Goal: Information Seeking & Learning: Check status

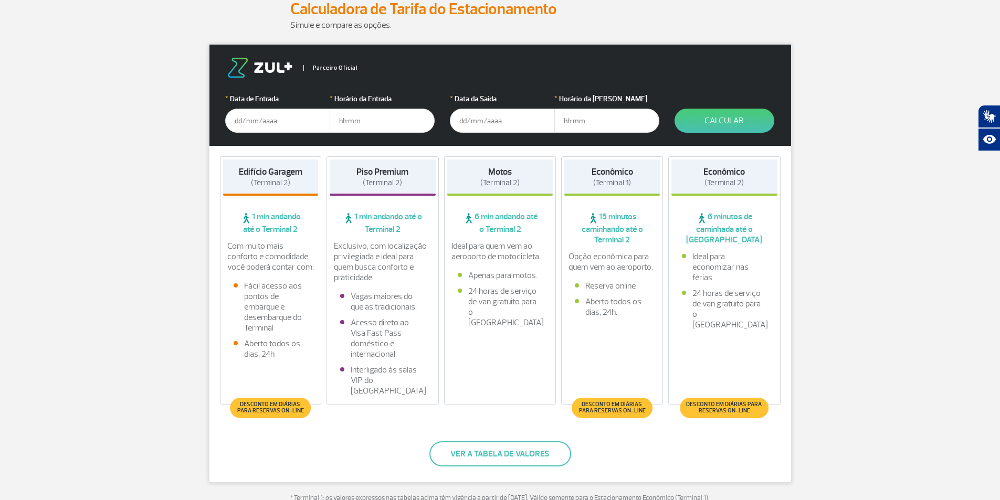
scroll to position [157, 0]
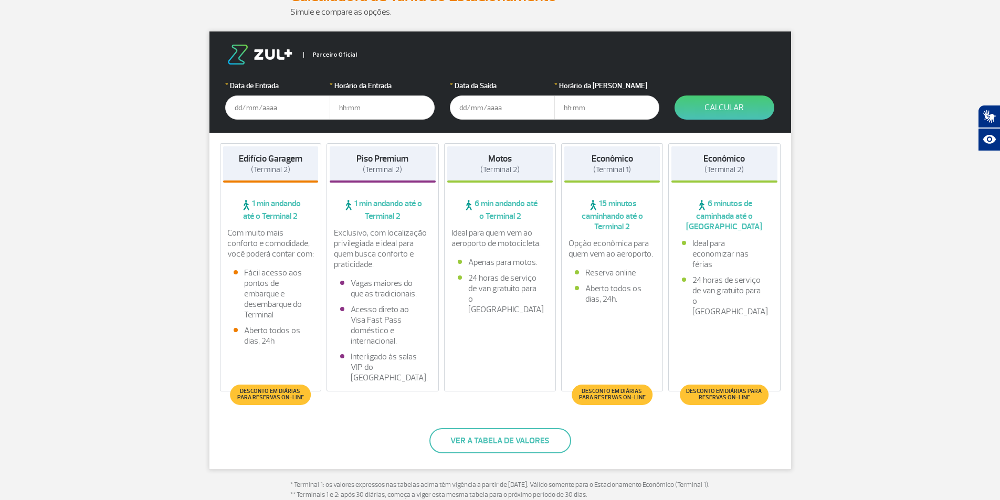
click at [289, 110] on input "text" at bounding box center [277, 108] width 105 height 24
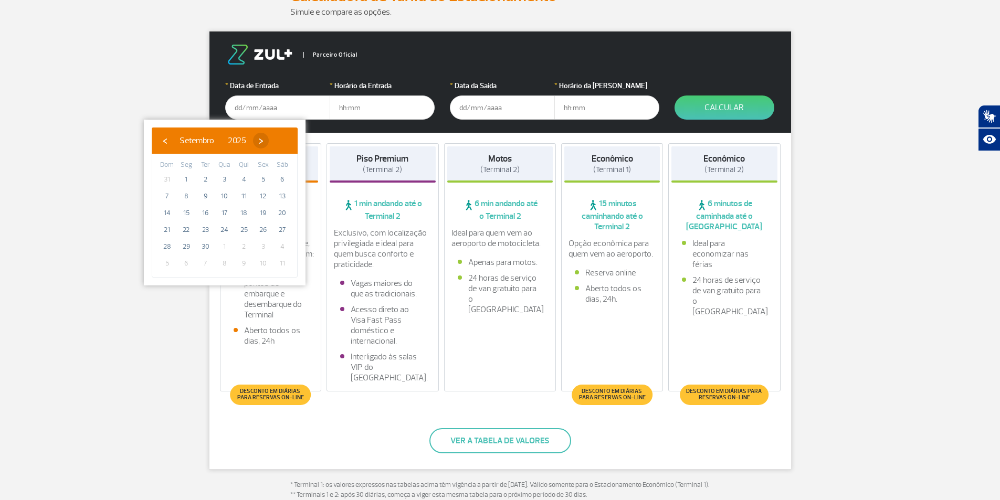
click at [269, 146] on span "›" at bounding box center [261, 141] width 16 height 16
click at [278, 198] on span "11" at bounding box center [282, 196] width 17 height 17
type input "11/10/2025"
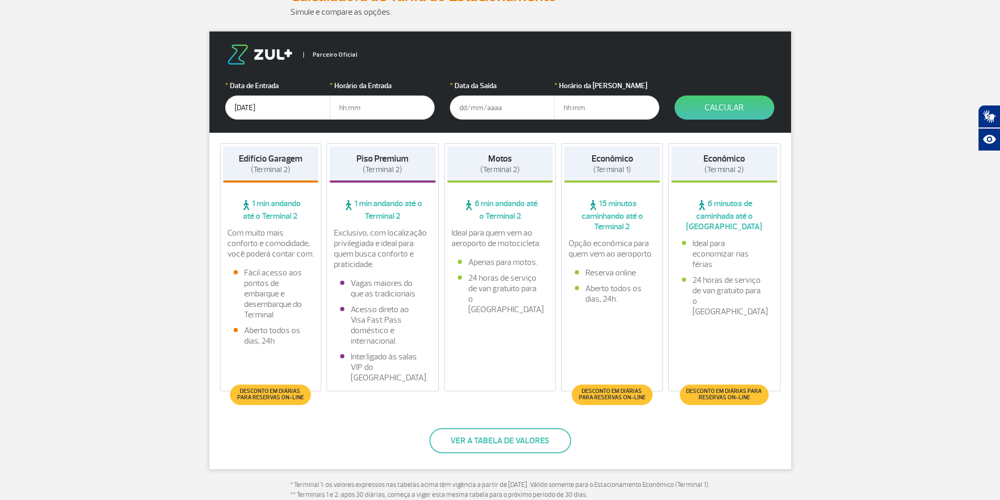
click at [355, 112] on input "text" at bounding box center [382, 108] width 105 height 24
click at [220, 15] on div "Simule e compare as opções." at bounding box center [500, 18] width 582 height 25
click at [348, 111] on input "text" at bounding box center [382, 108] width 105 height 24
click at [479, 102] on input "text" at bounding box center [502, 108] width 105 height 24
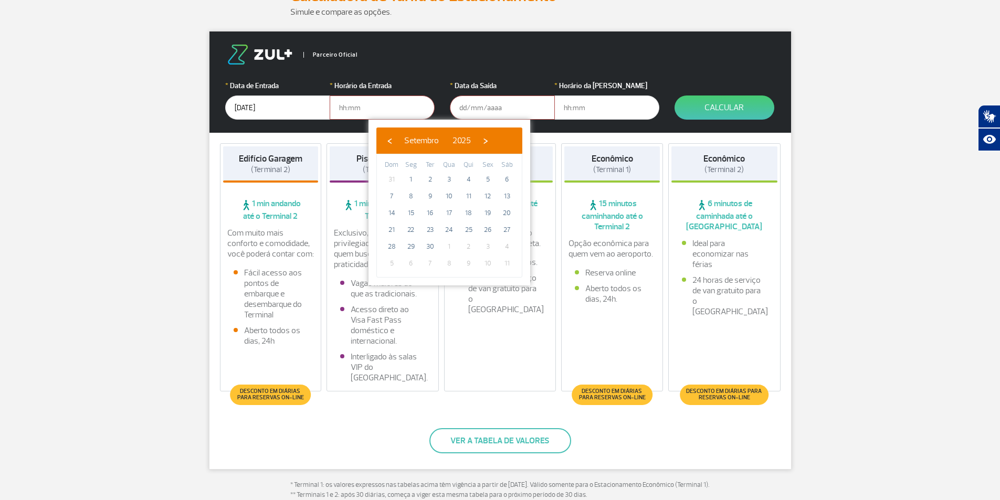
click at [341, 110] on input "text" at bounding box center [382, 108] width 105 height 24
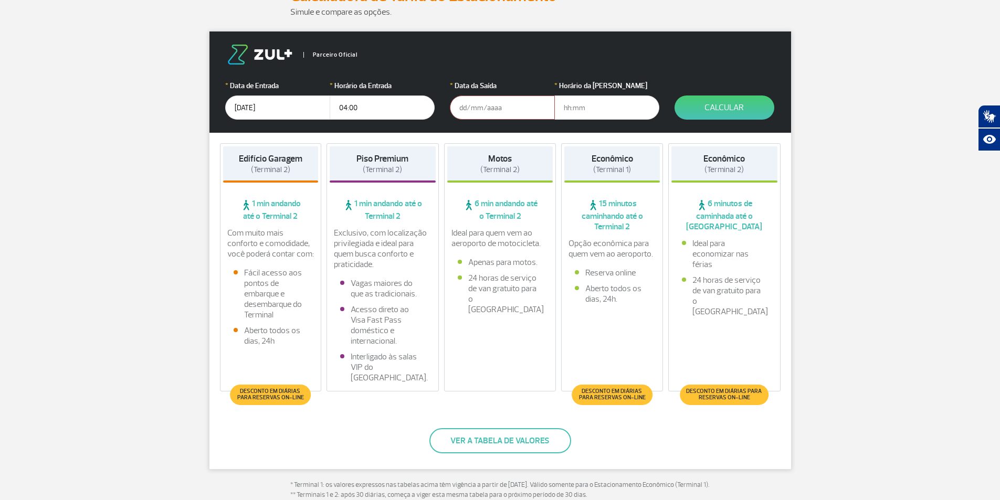
type input "04:00"
click at [499, 103] on input "text" at bounding box center [502, 108] width 105 height 24
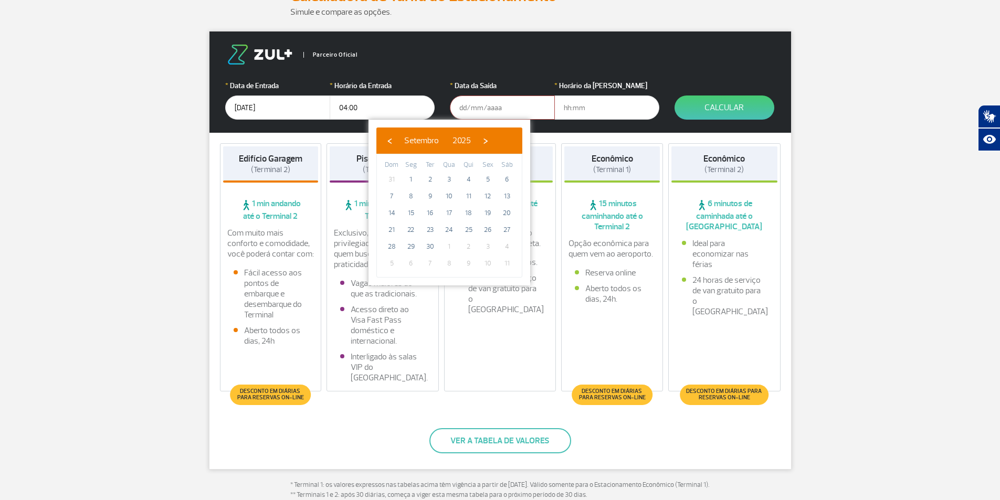
click at [491, 107] on input "text" at bounding box center [502, 108] width 105 height 24
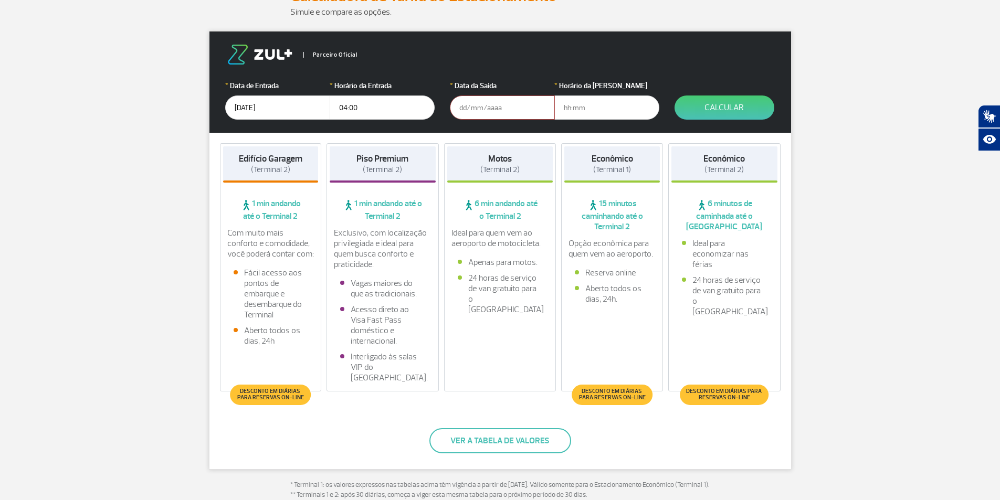
click at [491, 107] on input "text" at bounding box center [502, 108] width 105 height 24
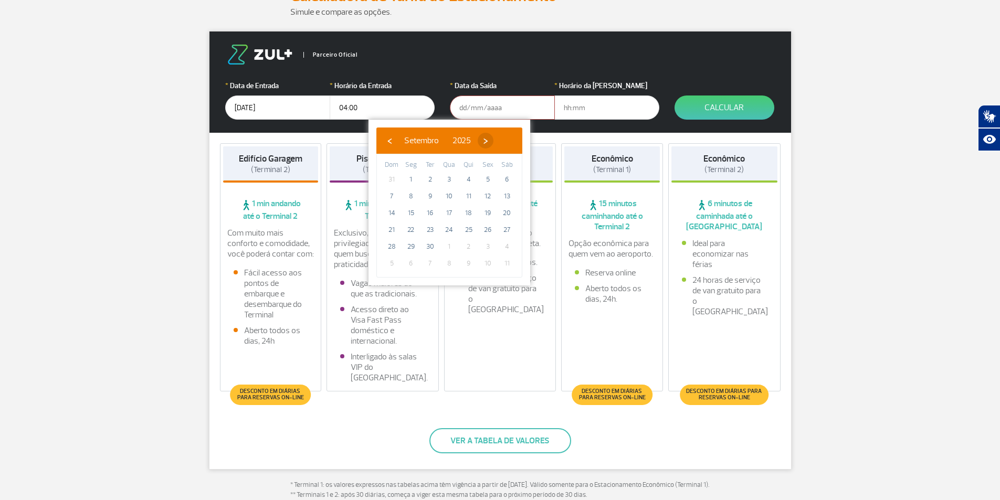
click at [493, 142] on span "›" at bounding box center [486, 141] width 16 height 16
click at [389, 226] on span "19" at bounding box center [391, 229] width 17 height 17
type input "19/10/2025"
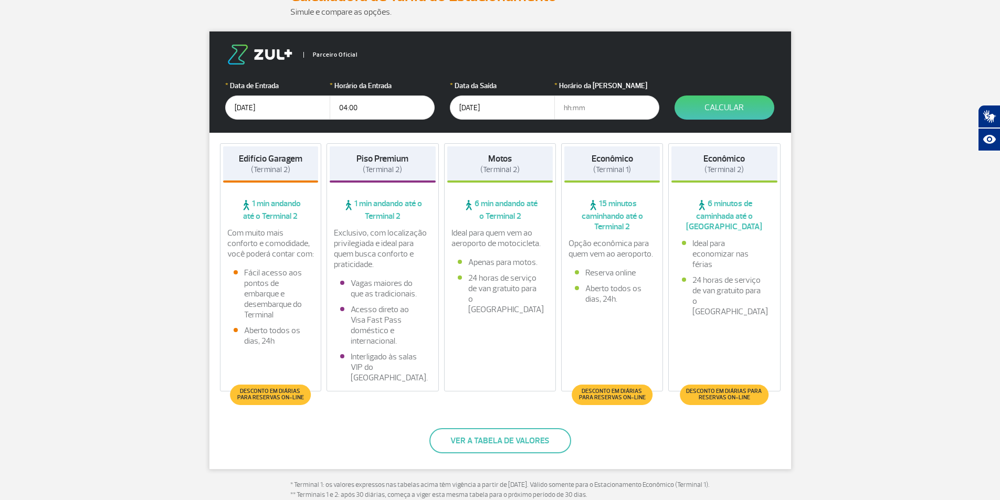
click at [584, 110] on input "text" at bounding box center [606, 108] width 105 height 24
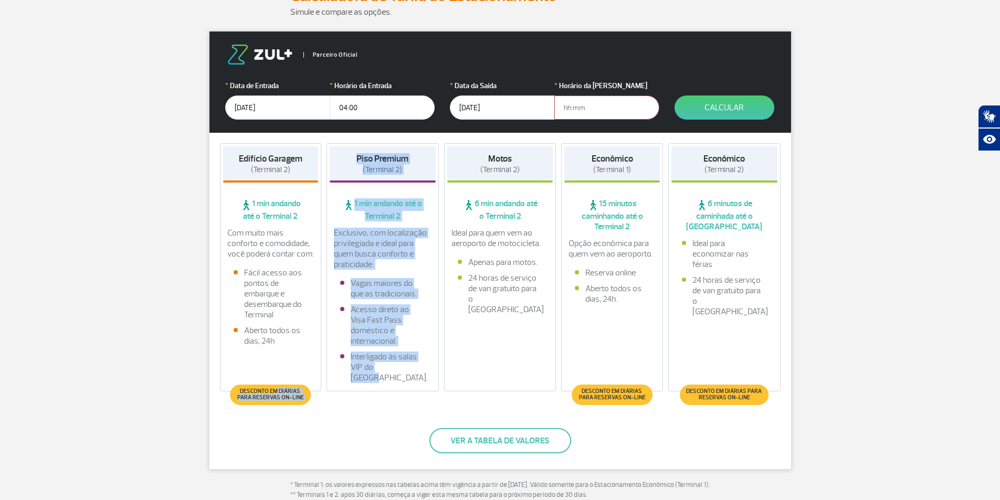
drag, startPoint x: 272, startPoint y: 395, endPoint x: 355, endPoint y: 387, distance: 83.8
click at [355, 387] on div "Edifício Garagem (Terminal 2) 1 min andando até o Terminal 2 Com muito mais con…" at bounding box center [499, 270] width 581 height 274
click at [463, 428] on button "Ver a tabela de valores" at bounding box center [500, 440] width 142 height 25
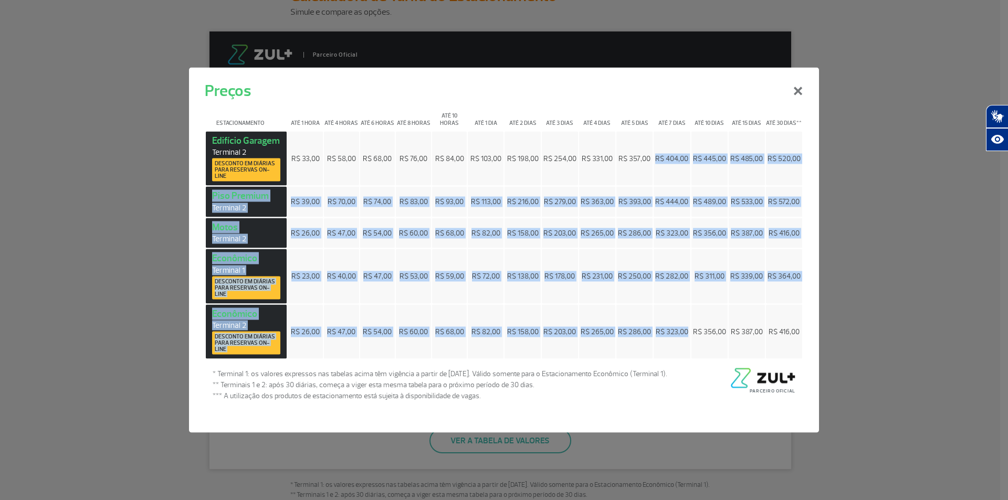
drag, startPoint x: 653, startPoint y: 154, endPoint x: 686, endPoint y: 332, distance: 180.9
click at [686, 332] on tbody "Edifício Garagem Terminal 2 Desconto em diárias para reservas on-line R$ 33,00 …" at bounding box center [504, 245] width 596 height 228
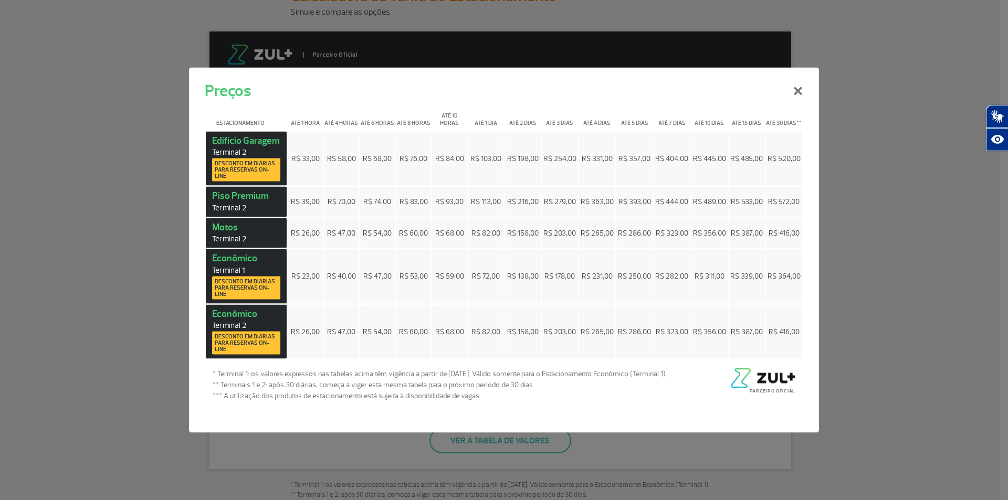
click at [871, 308] on div "Preços × Estacionamento Até 1 hora Até 4 horas Até 6 horas Até 8 horas Até 10 h…" at bounding box center [504, 250] width 1008 height 500
click at [799, 96] on button "×" at bounding box center [797, 89] width 27 height 38
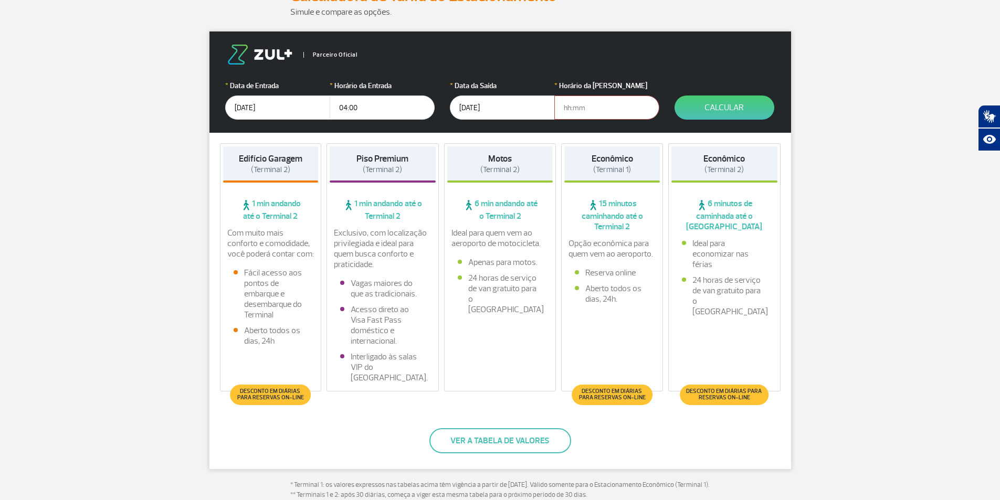
click at [588, 95] on div "* Horário da Saída" at bounding box center [606, 99] width 105 height 39
click at [584, 115] on input "text" at bounding box center [606, 108] width 105 height 24
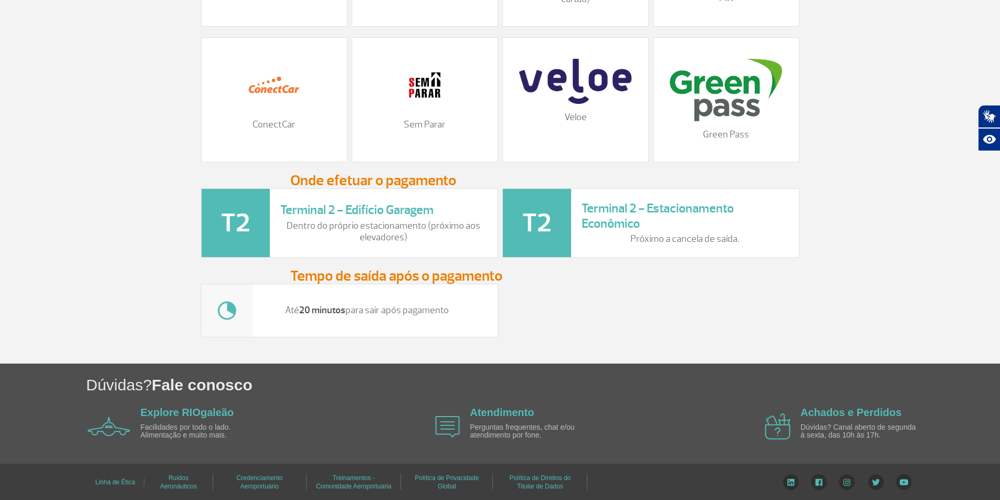
scroll to position [1373, 0]
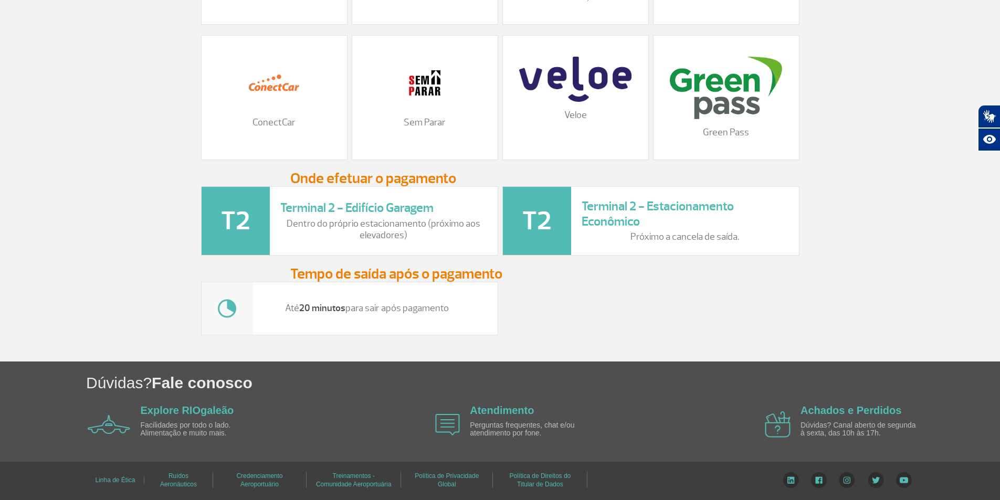
click at [577, 278] on h3 "Tempo de saída após o pagamento" at bounding box center [500, 274] width 420 height 16
drag, startPoint x: 267, startPoint y: 300, endPoint x: 429, endPoint y: 303, distance: 161.7
click at [429, 303] on div "Até 20 minutos para sair após pagamento" at bounding box center [349, 309] width 297 height 54
click at [573, 305] on div "Até 20 minutos para sair após pagamento" at bounding box center [500, 309] width 602 height 54
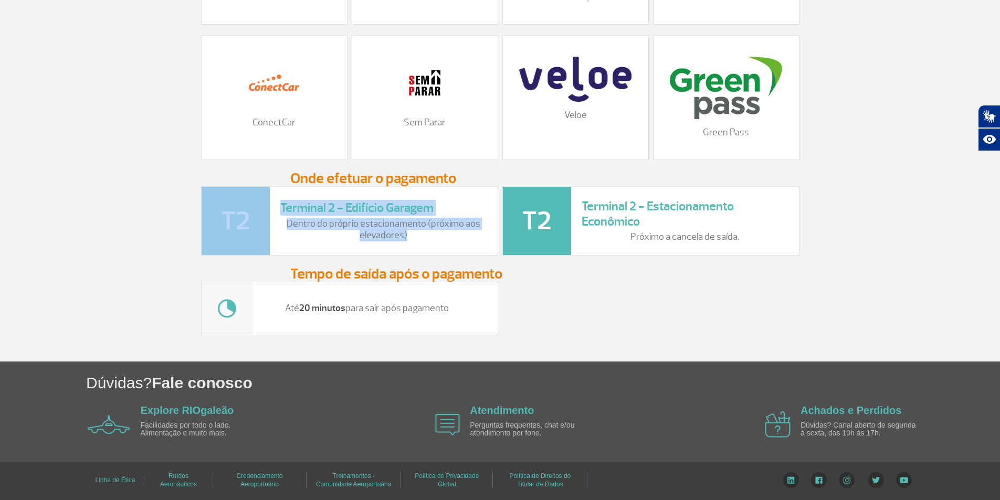
drag, startPoint x: 420, startPoint y: 236, endPoint x: 266, endPoint y: 209, distance: 157.1
click at [266, 209] on div "Terminal 2 - Edifício Garagem Dentro do próprio estacionamento (próximo aos ele…" at bounding box center [349, 220] width 297 height 69
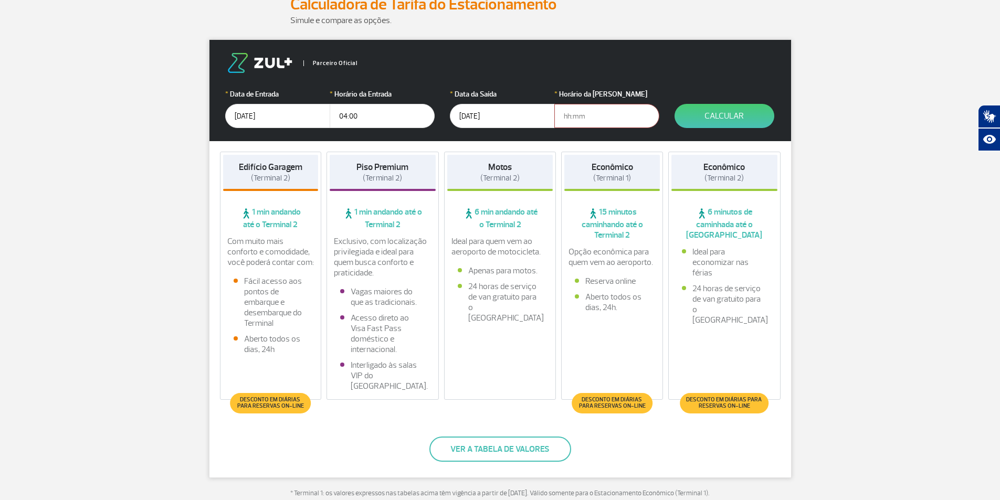
scroll to position [157, 0]
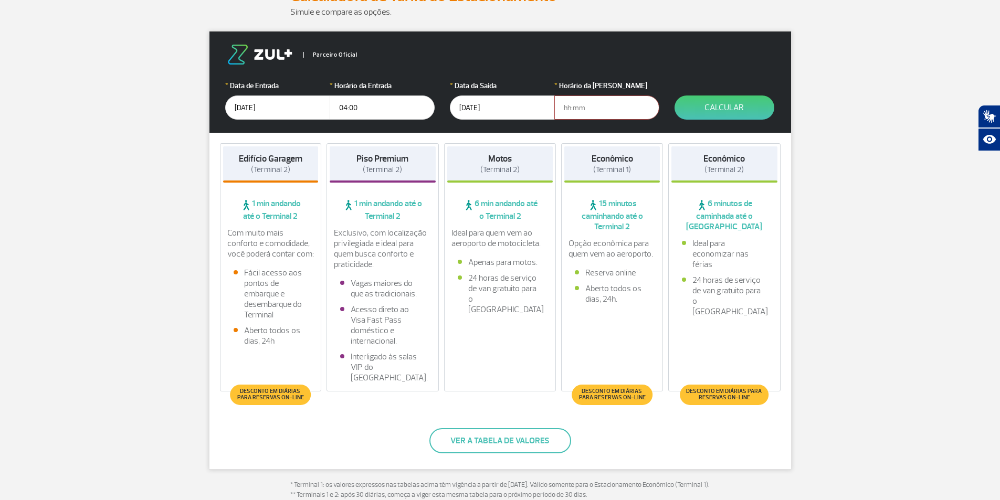
click at [578, 104] on input "text" at bounding box center [606, 108] width 105 height 24
click at [585, 105] on input "text" at bounding box center [606, 108] width 105 height 24
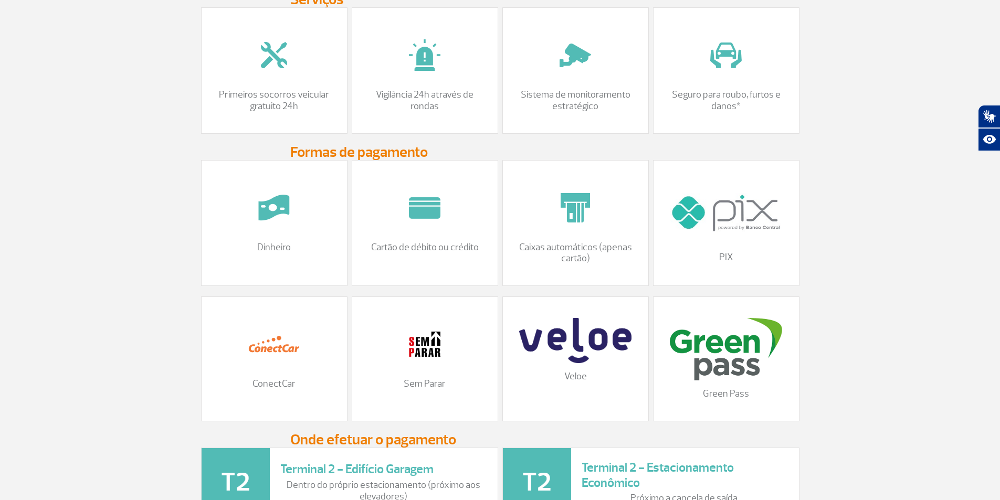
scroll to position [1259, 0]
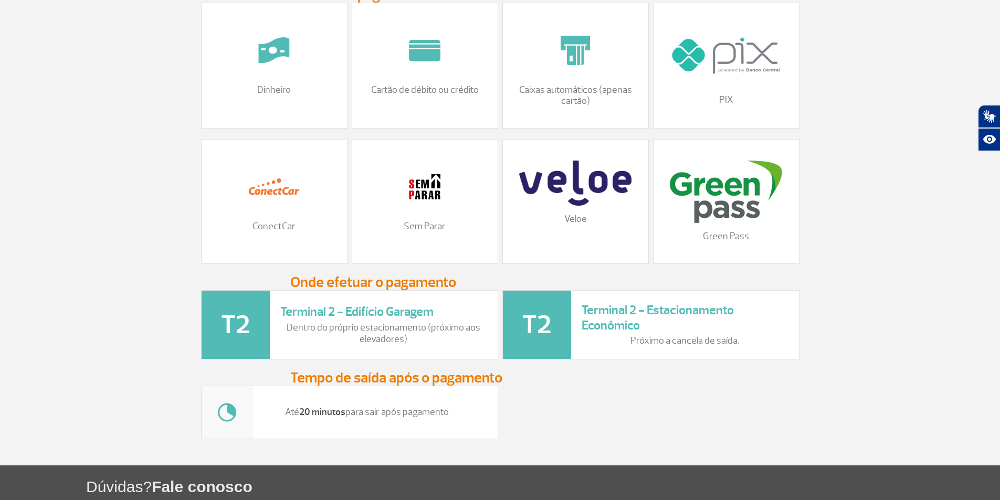
type input "18:00"
drag, startPoint x: 292, startPoint y: 336, endPoint x: 464, endPoint y: 349, distance: 172.1
click at [464, 345] on p "Dentro do próprio estacionamento (próximo aos elevadores)" at bounding box center [383, 333] width 207 height 23
click at [536, 419] on div "Até 20 minutos para sair após pagamento" at bounding box center [500, 413] width 602 height 54
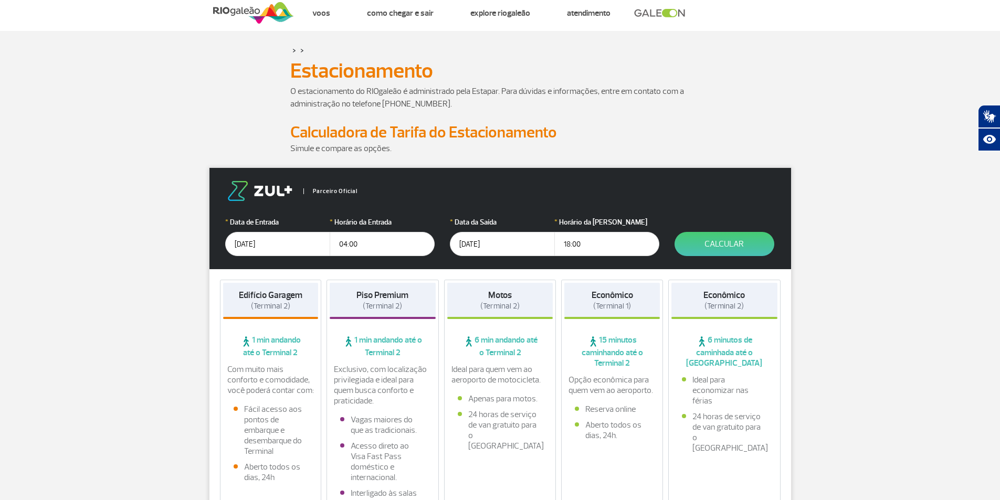
scroll to position [0, 0]
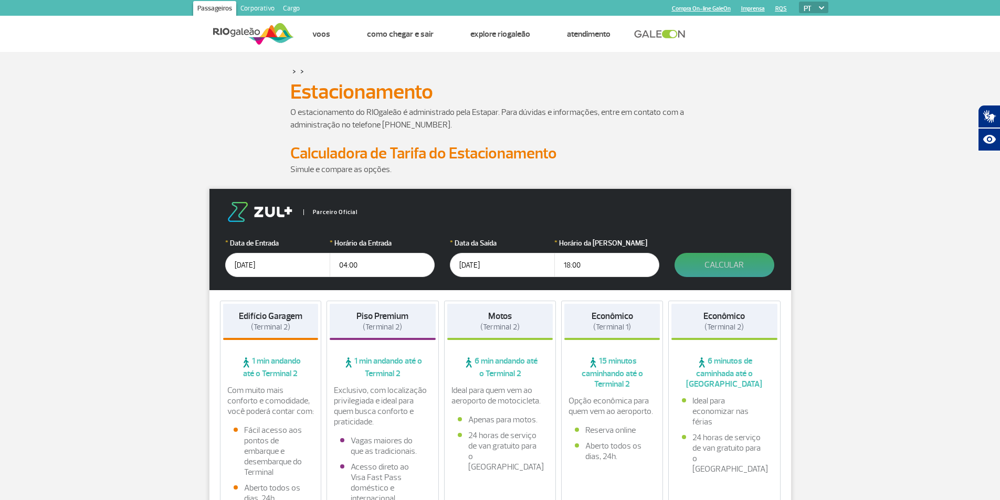
click at [714, 263] on button "Calcular" at bounding box center [724, 265] width 100 height 24
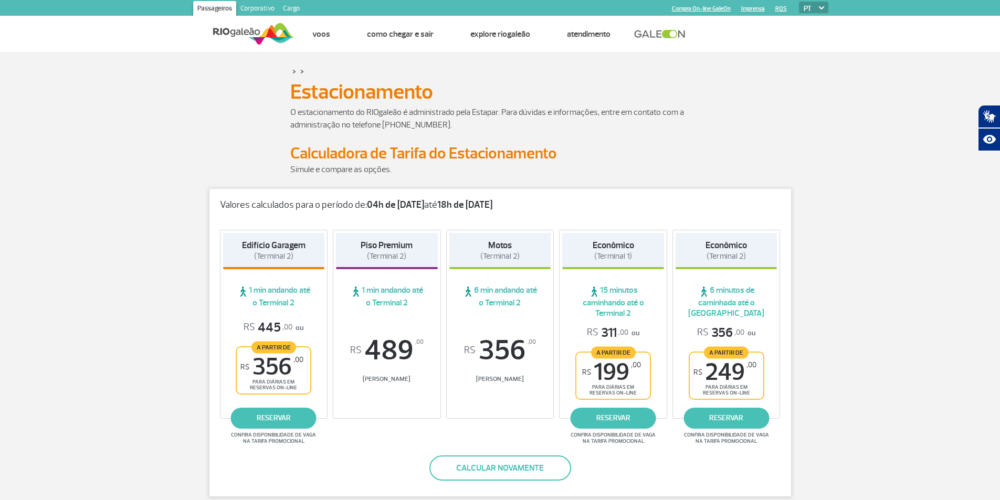
drag, startPoint x: 355, startPoint y: 201, endPoint x: 582, endPoint y: 190, distance: 226.9
click at [582, 190] on div "Valores calculados para o período de: 04h de 11/10/25 até 18h de 19/10/25" at bounding box center [499, 200] width 581 height 22
click at [626, 155] on h2 "Calculadora de Tarifa do Estacionamento" at bounding box center [500, 153] width 420 height 19
click at [503, 465] on button "Calcular novamente" at bounding box center [500, 467] width 142 height 25
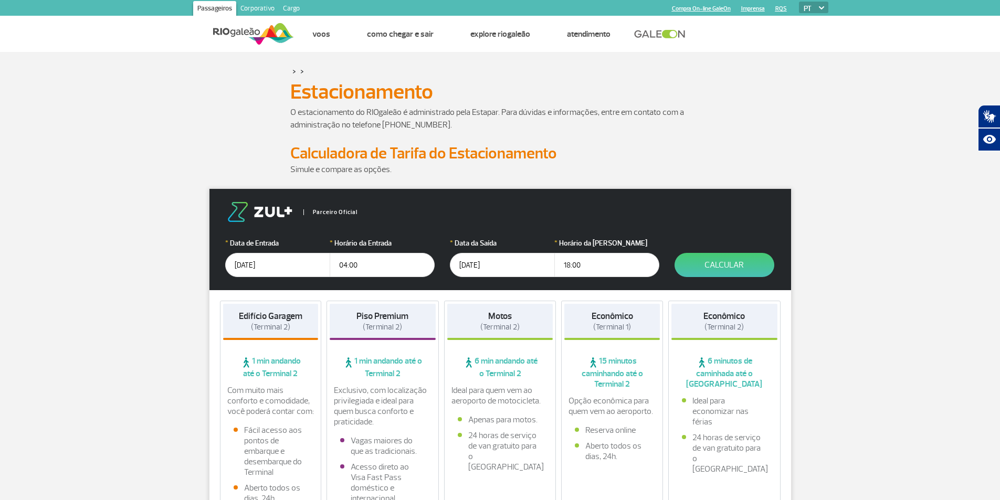
click at [580, 268] on input "18:00" at bounding box center [606, 265] width 105 height 24
type input "17:30"
click button "Calcular" at bounding box center [724, 265] width 100 height 24
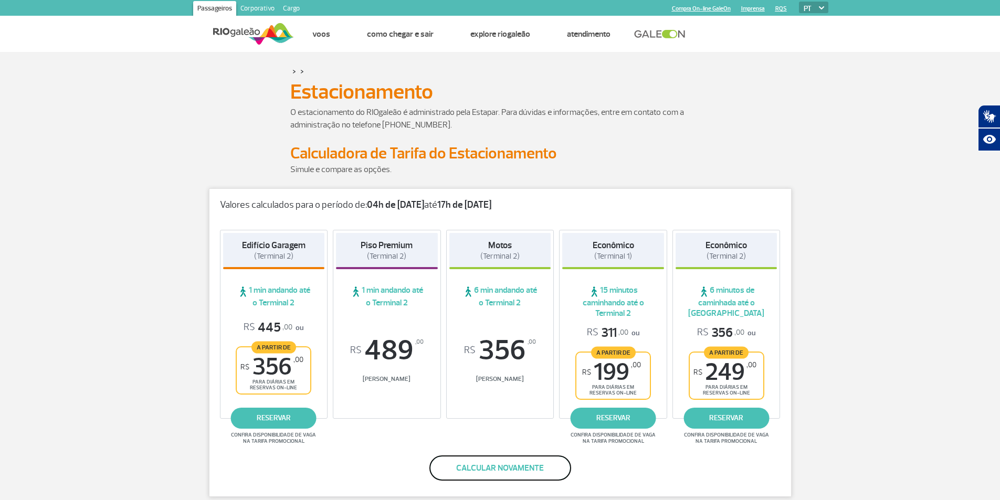
click at [488, 469] on button "Calcular novamente" at bounding box center [500, 467] width 142 height 25
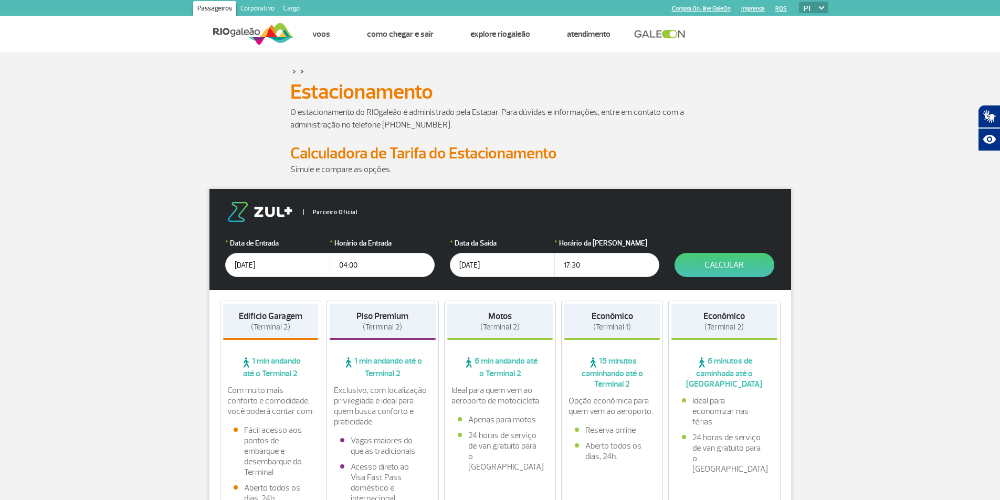
click at [597, 262] on input "17:30" at bounding box center [606, 265] width 105 height 24
type input "18:00"
click at [724, 268] on button "Calcular" at bounding box center [724, 265] width 100 height 24
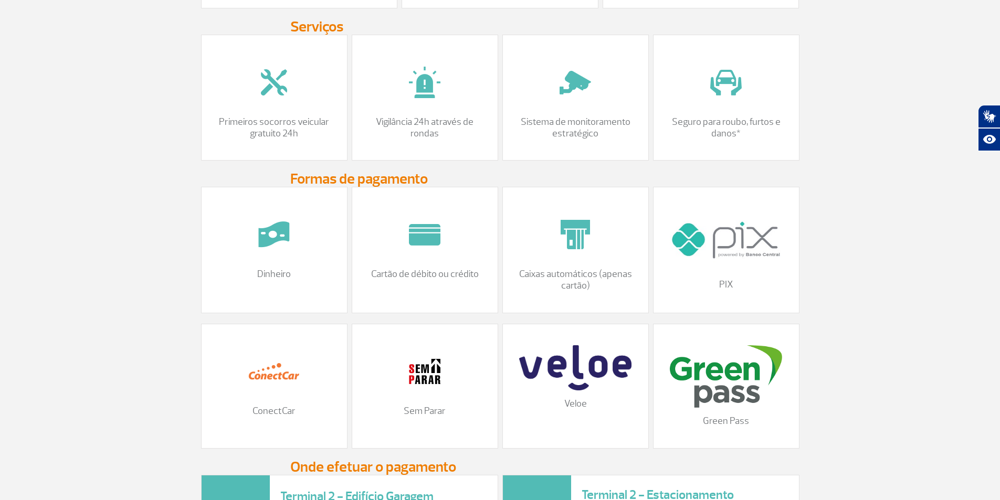
scroll to position [1102, 0]
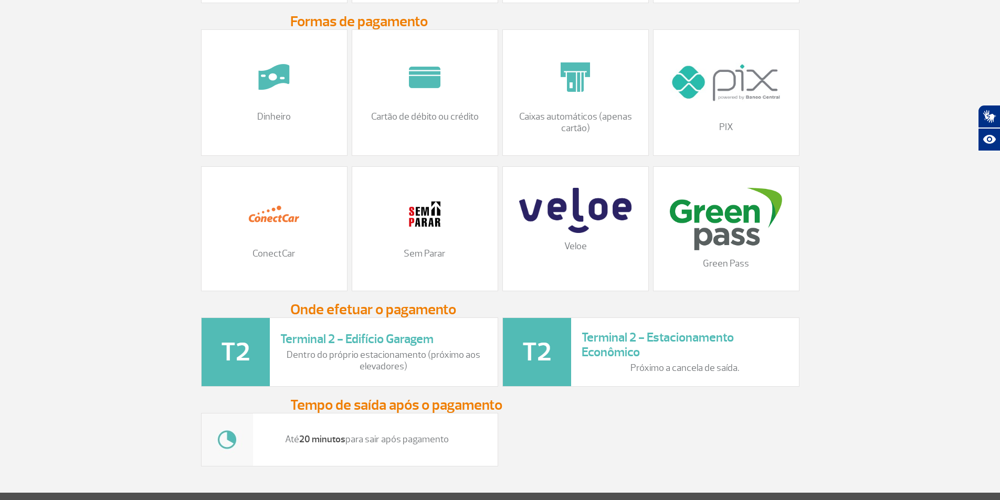
click at [332, 347] on h3 "Terminal 2 - Edifício Garagem" at bounding box center [383, 339] width 207 height 15
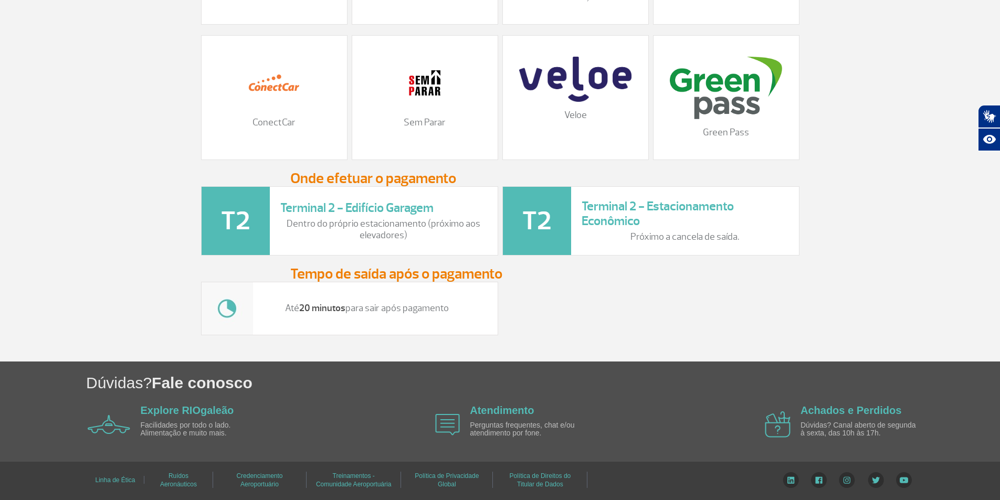
scroll to position [1243, 0]
click at [518, 412] on link "Atendimento" at bounding box center [502, 411] width 64 height 12
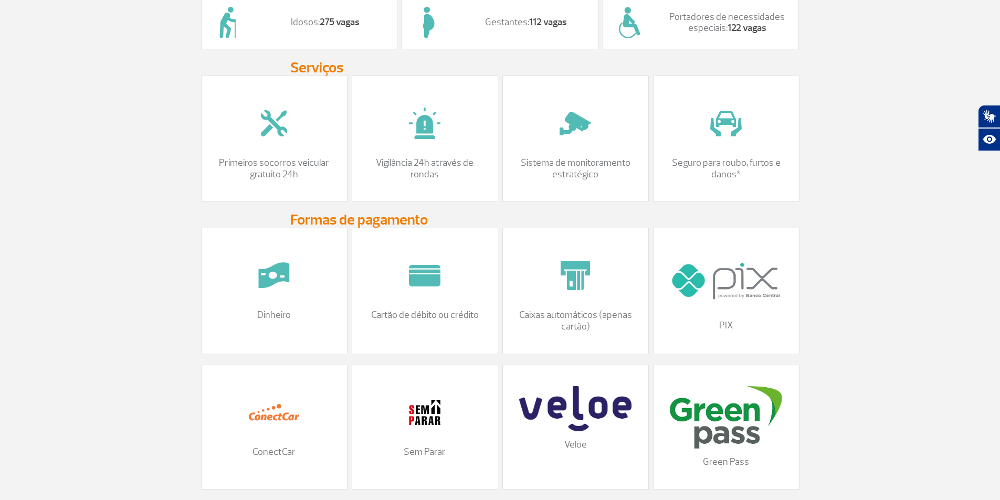
scroll to position [771, 0]
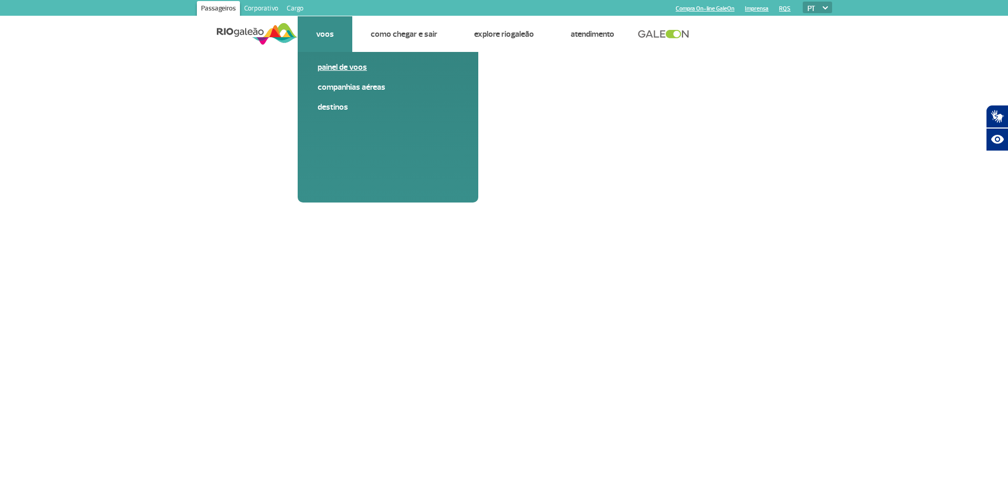
click at [343, 69] on link "Painel de voos" at bounding box center [387, 67] width 141 height 12
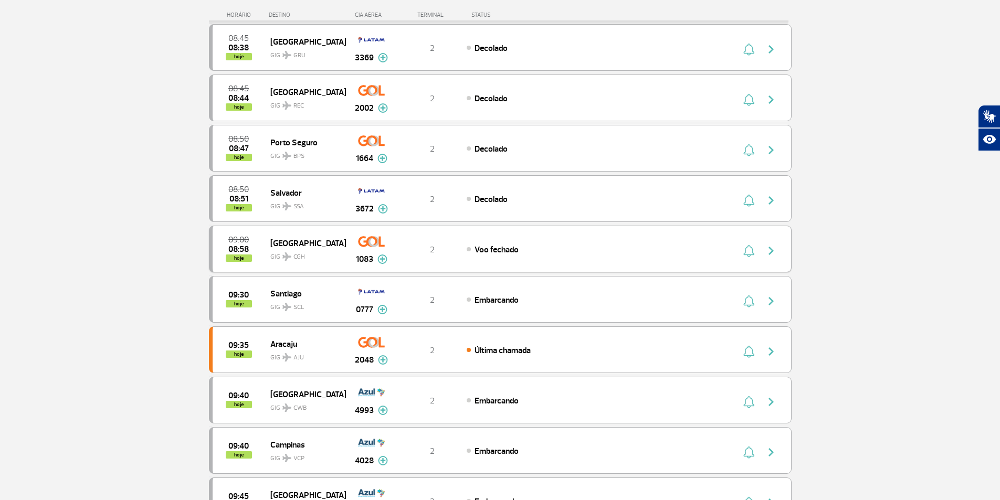
click at [768, 251] on img "button" at bounding box center [771, 251] width 13 height 13
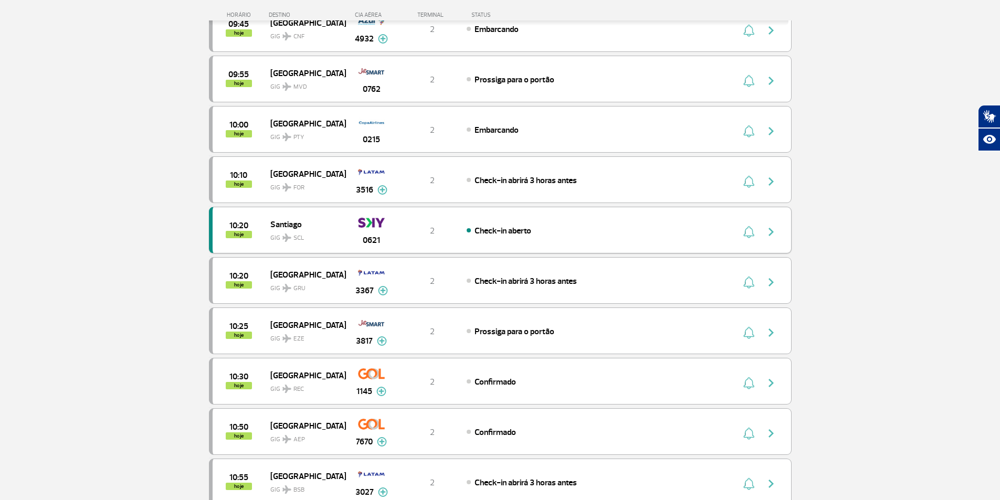
scroll to position [787, 0]
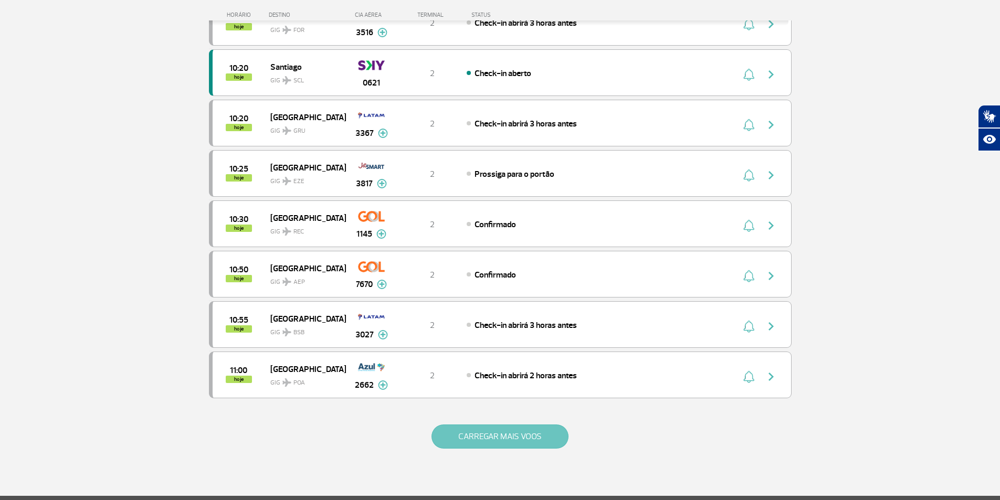
click at [474, 432] on button "CARREGAR MAIS VOOS" at bounding box center [499, 437] width 137 height 24
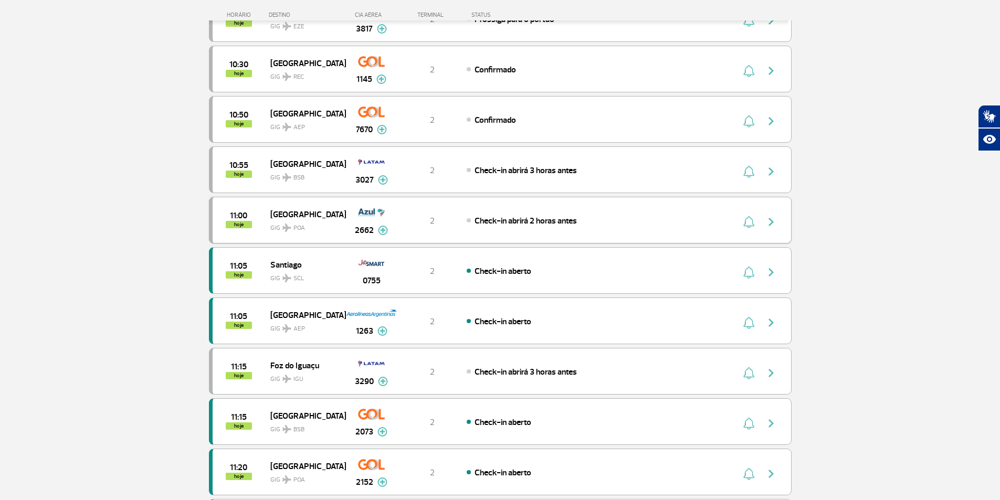
scroll to position [945, 0]
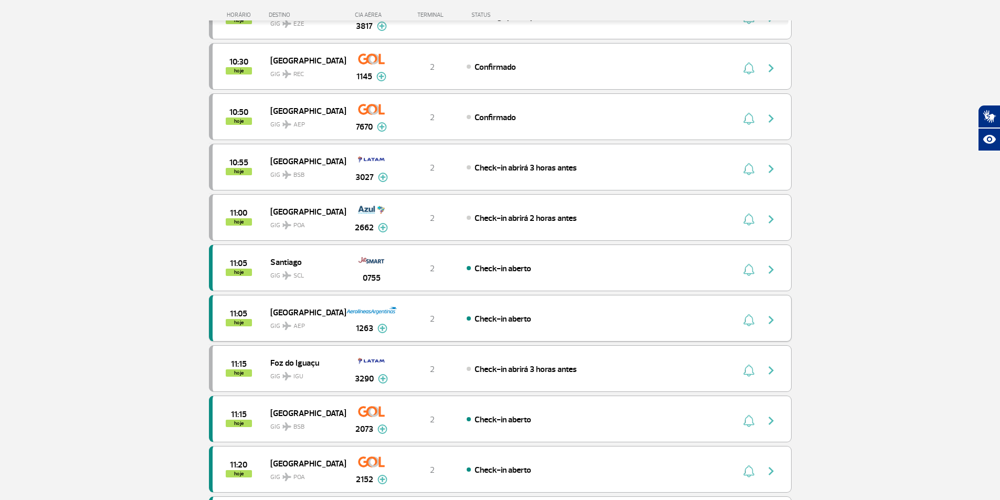
click at [770, 320] on img "button" at bounding box center [771, 320] width 13 height 13
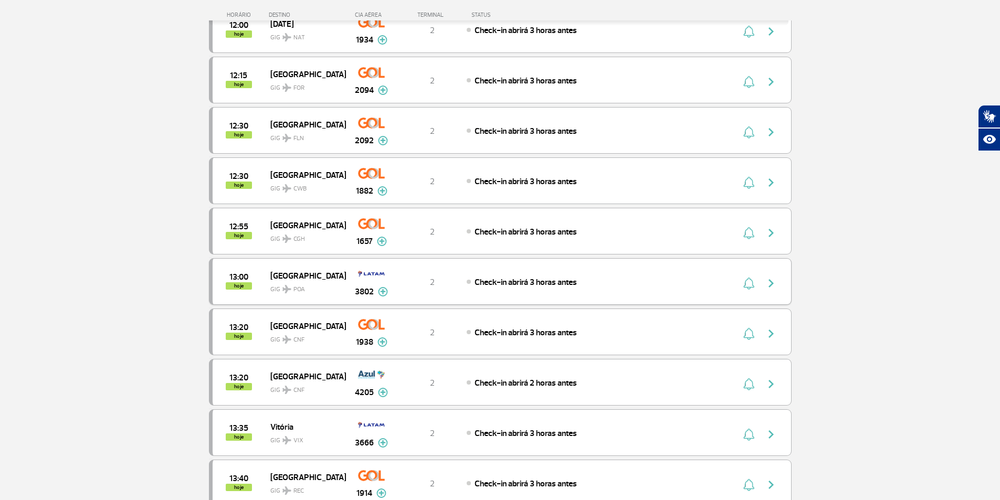
scroll to position [1732, 0]
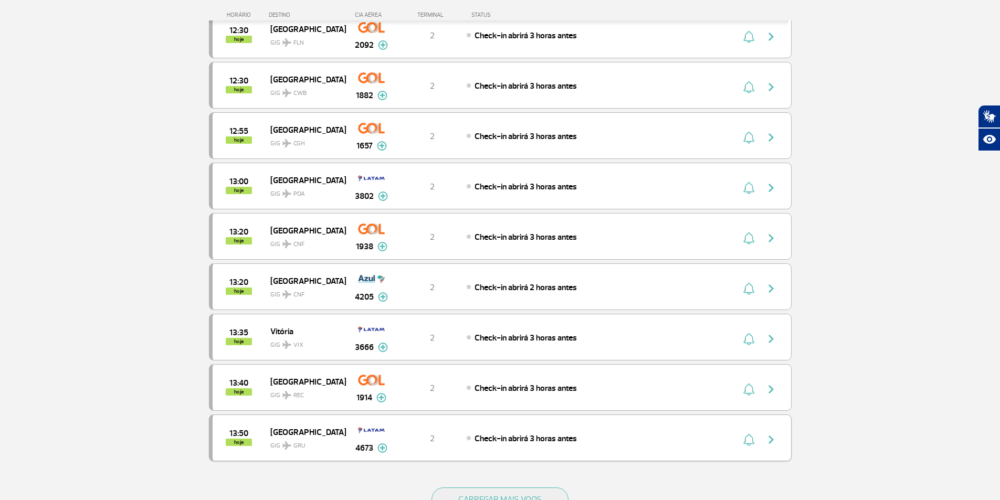
drag, startPoint x: 470, startPoint y: 436, endPoint x: 623, endPoint y: 433, distance: 153.8
click at [623, 433] on div "Check-in abrirá 3 horas antes" at bounding box center [582, 438] width 231 height 12
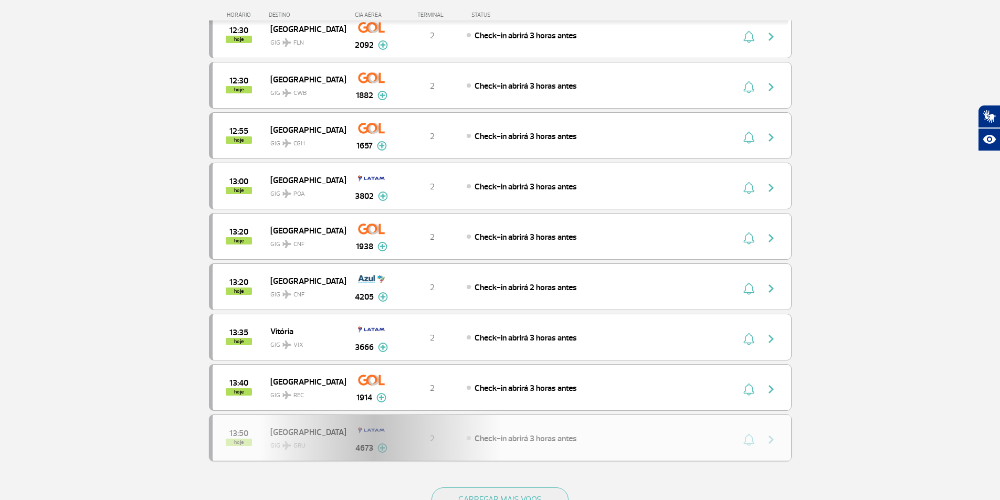
scroll to position [1417, 0]
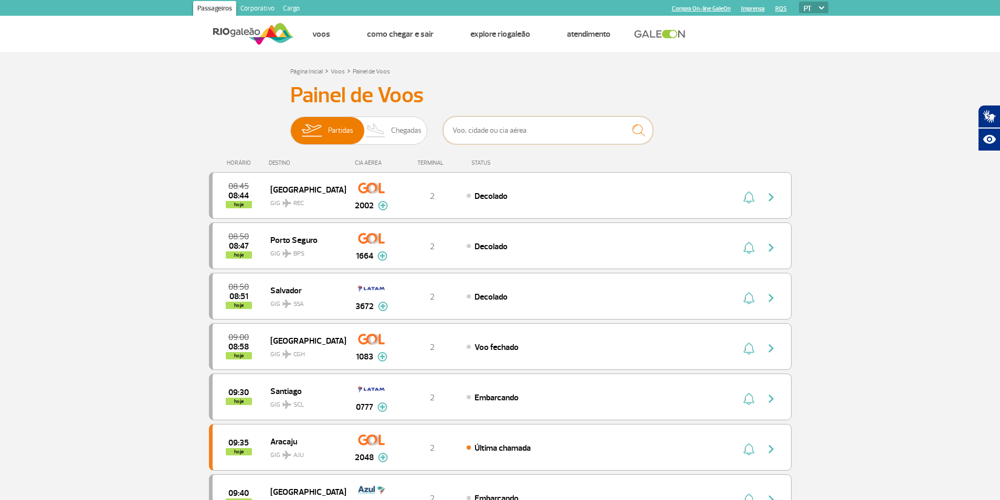
click at [504, 134] on input "text" at bounding box center [548, 130] width 210 height 28
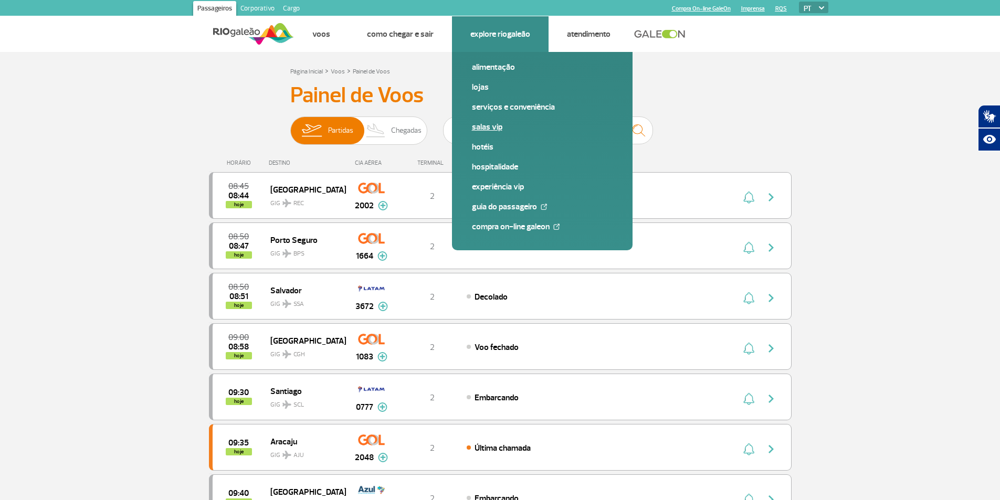
click at [482, 130] on link "Salas VIP" at bounding box center [542, 127] width 141 height 12
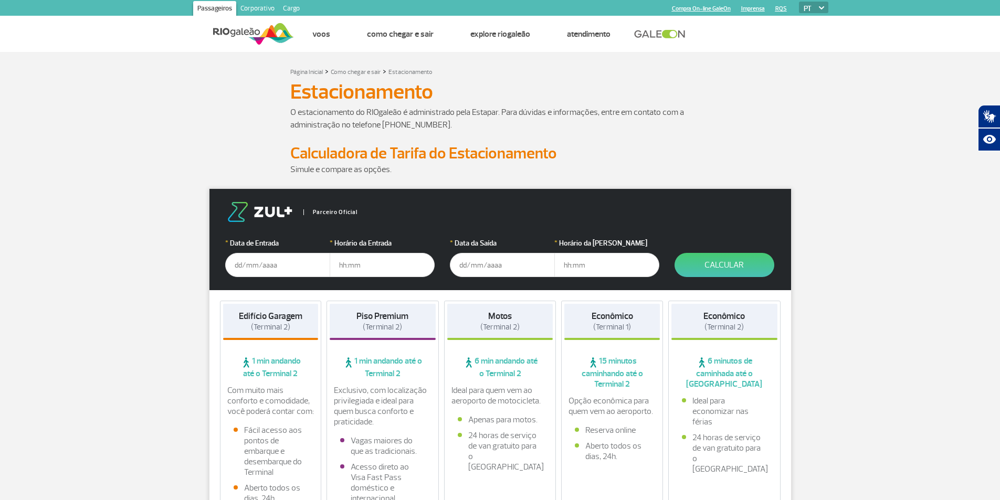
click at [297, 258] on input "text" at bounding box center [277, 265] width 105 height 24
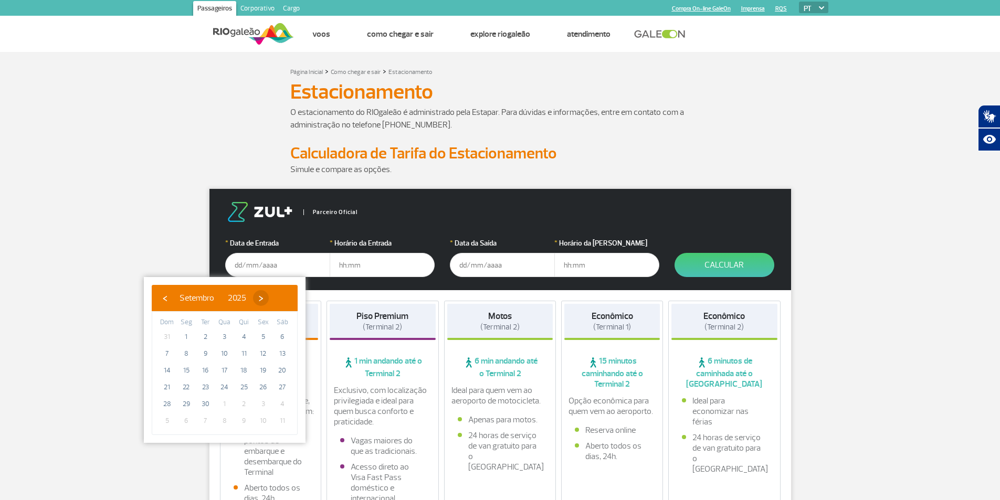
click at [269, 299] on span "›" at bounding box center [261, 298] width 16 height 16
click at [281, 356] on span "11" at bounding box center [282, 353] width 17 height 17
type input "11/10/2025"
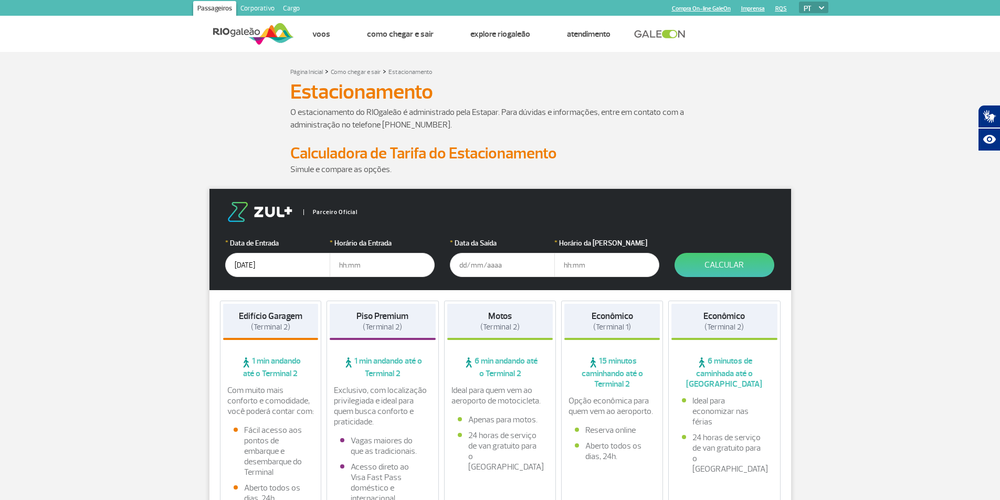
click at [339, 242] on label "* Horário da Entrada" at bounding box center [382, 243] width 105 height 11
click at [341, 252] on div "* Horário da Entrada" at bounding box center [382, 257] width 105 height 39
click at [352, 267] on input "text" at bounding box center [382, 265] width 105 height 24
type input "04:00"
click at [490, 266] on input "text" at bounding box center [502, 265] width 105 height 24
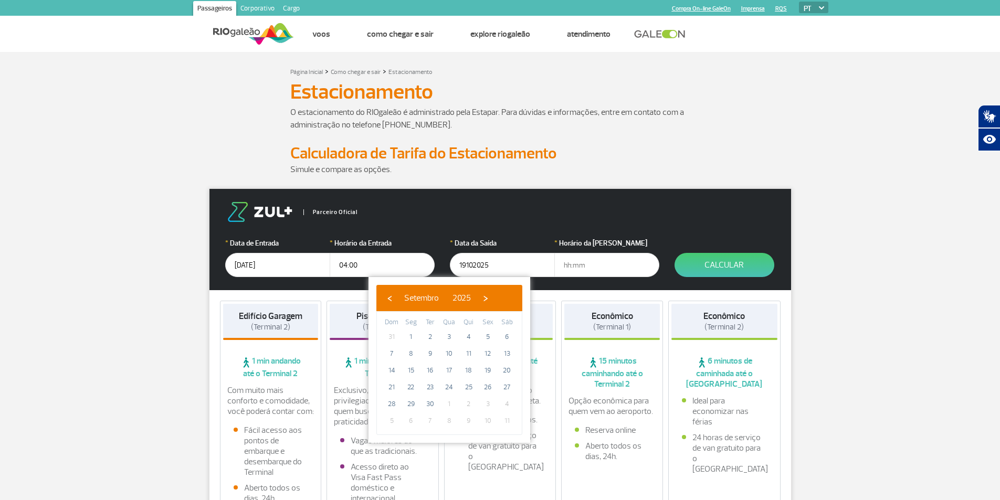
click at [464, 263] on input "19102025" at bounding box center [502, 265] width 105 height 24
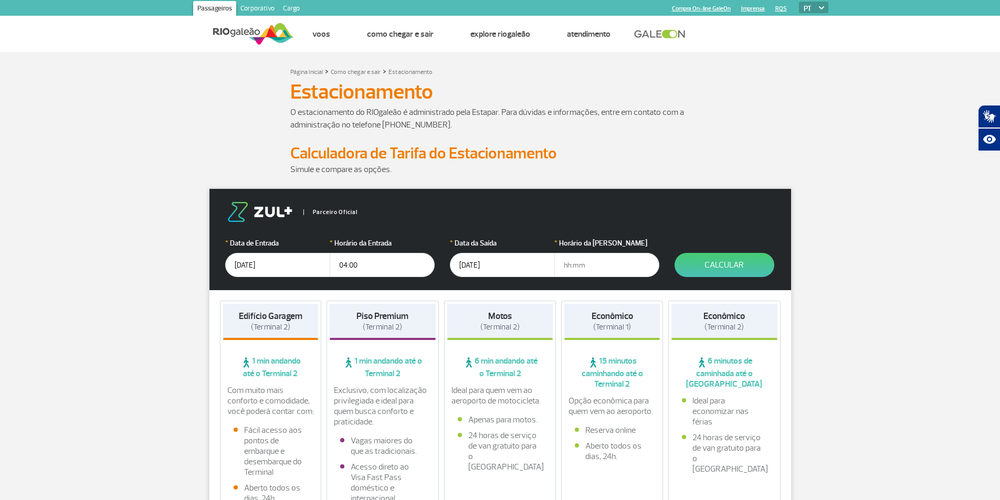
type input "19/10/2025"
click at [578, 268] on input "text" at bounding box center [606, 265] width 105 height 24
click at [584, 263] on input "text" at bounding box center [606, 265] width 105 height 24
type input "18:00"
click at [748, 264] on button "Calcular" at bounding box center [724, 265] width 100 height 24
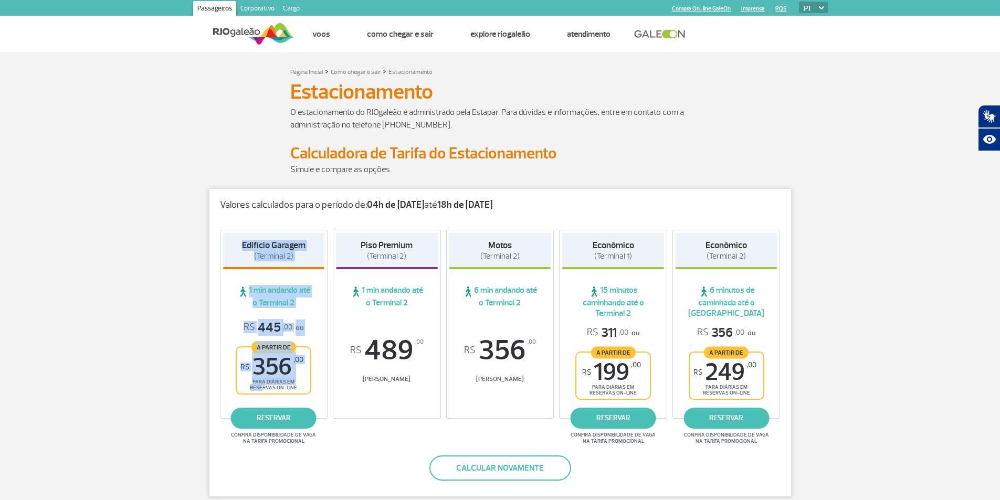
drag, startPoint x: 239, startPoint y: 234, endPoint x: 263, endPoint y: 388, distance: 156.8
click at [263, 388] on div "Edifício Garagem (Terminal 2) 1 min andando até o Terminal 2 R$ 445 ,00 ou A pa…" at bounding box center [274, 324] width 108 height 189
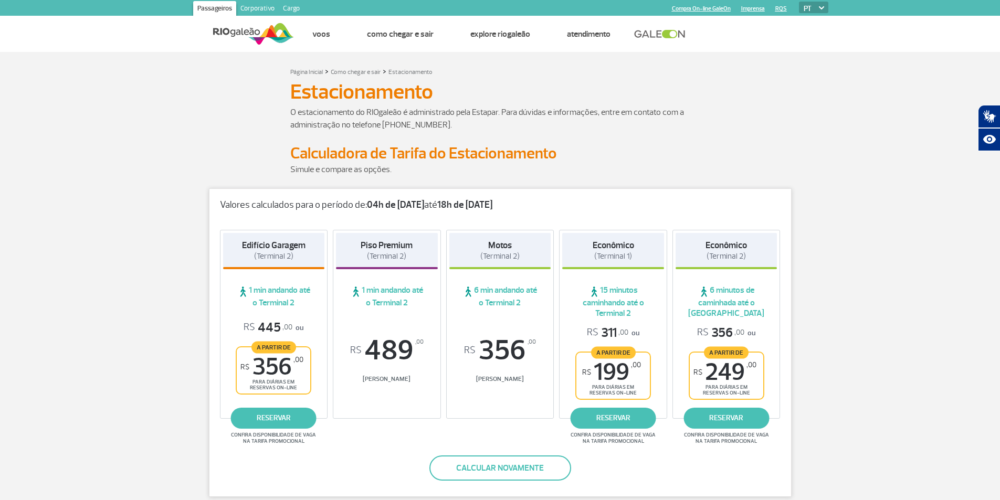
drag, startPoint x: 257, startPoint y: 330, endPoint x: 310, endPoint y: 335, distance: 53.8
click at [310, 335] on div "R$ 445 ,00 ou A partir de R$ 356 ,00 para diárias em reservas on-line" at bounding box center [274, 357] width 102 height 75
click at [346, 462] on div "Valores calculados para o período de: 04h de 11/10/25 até 18h de 19/10/25 Edifí…" at bounding box center [500, 342] width 582 height 309
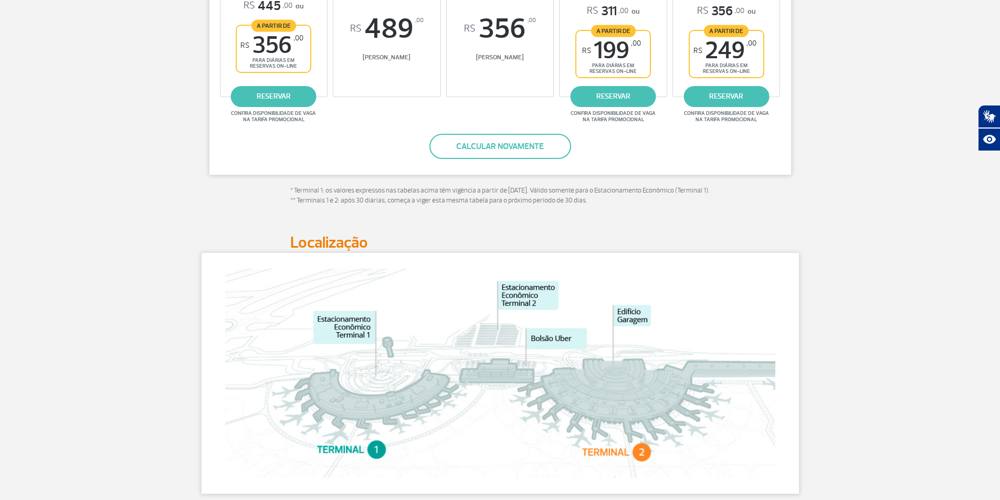
scroll to position [157, 0]
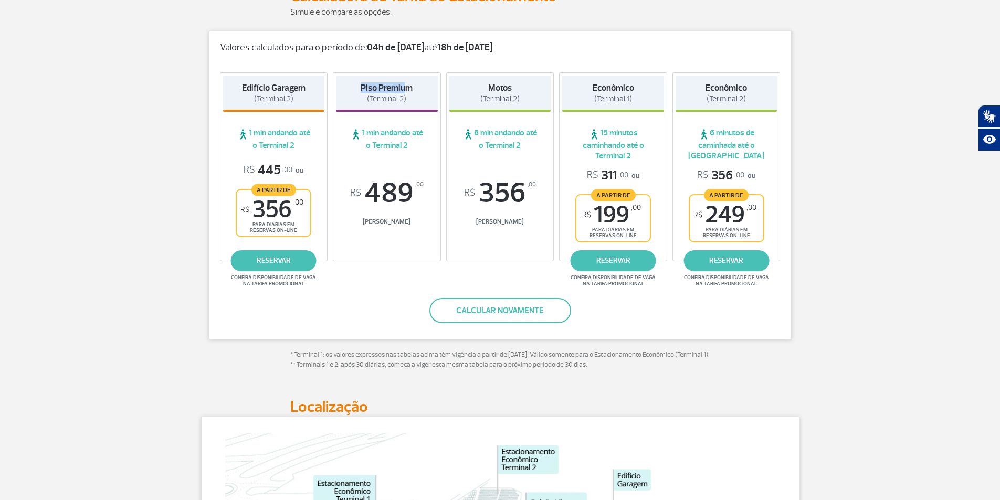
drag, startPoint x: 363, startPoint y: 86, endPoint x: 405, endPoint y: 86, distance: 42.0
click at [405, 86] on strong "Piso Premium" at bounding box center [387, 87] width 52 height 11
drag, startPoint x: 362, startPoint y: 183, endPoint x: 458, endPoint y: 187, distance: 96.1
click at [458, 187] on div "Edifício Garagem (Terminal 2) 1 min andando até o Terminal 2 R$ 445 ,00 ou A pa…" at bounding box center [499, 169] width 581 height 215
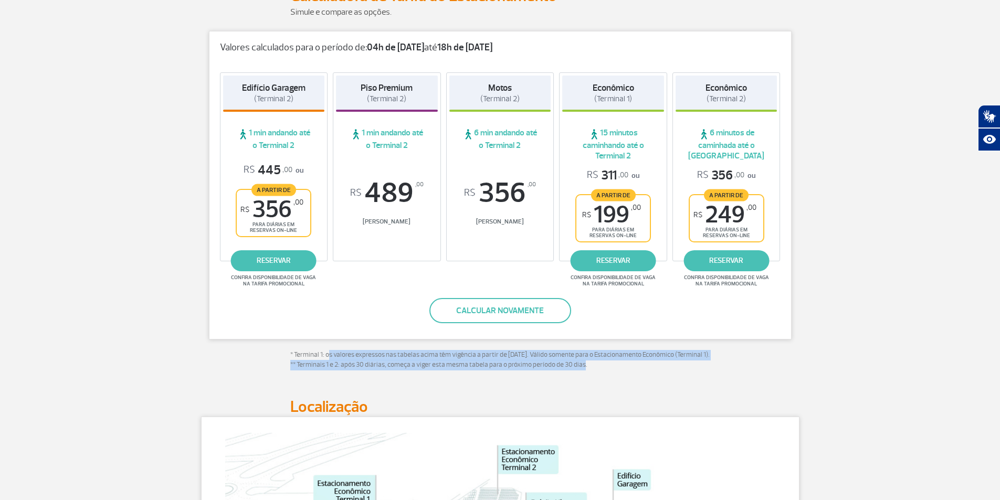
drag, startPoint x: 327, startPoint y: 357, endPoint x: 576, endPoint y: 374, distance: 249.8
click at [576, 370] on p "* Terminal 1: os valores expressos nas tabelas acima têm vigência a partir de 1…" at bounding box center [500, 360] width 420 height 20
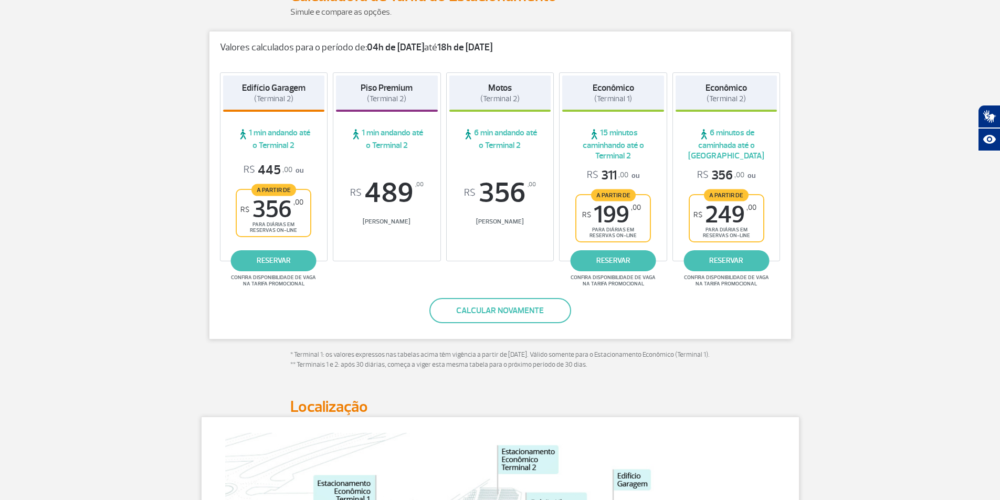
click at [625, 370] on p "* Terminal 1: os valores expressos nas tabelas acima têm vigência a partir de 1…" at bounding box center [500, 360] width 420 height 20
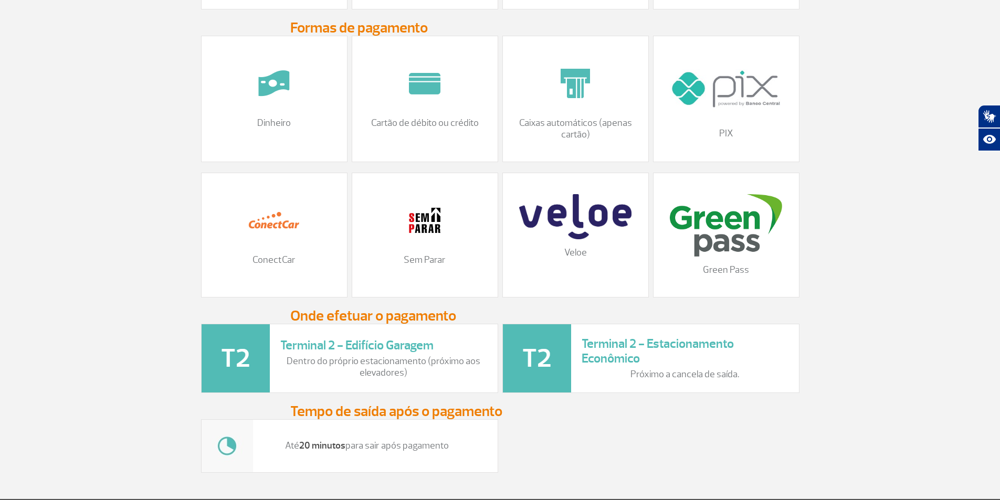
scroll to position [1243, 0]
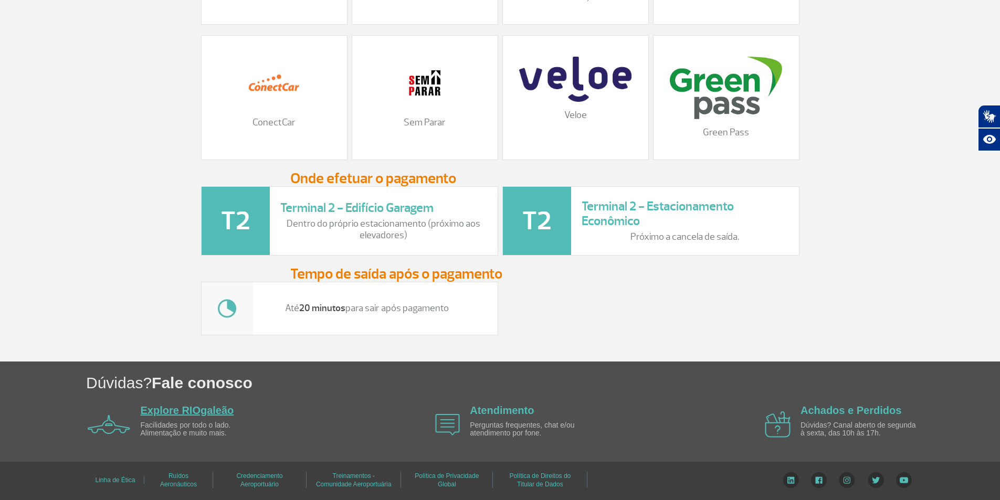
click at [151, 410] on link "Explore RIOgaleão" at bounding box center [187, 411] width 93 height 12
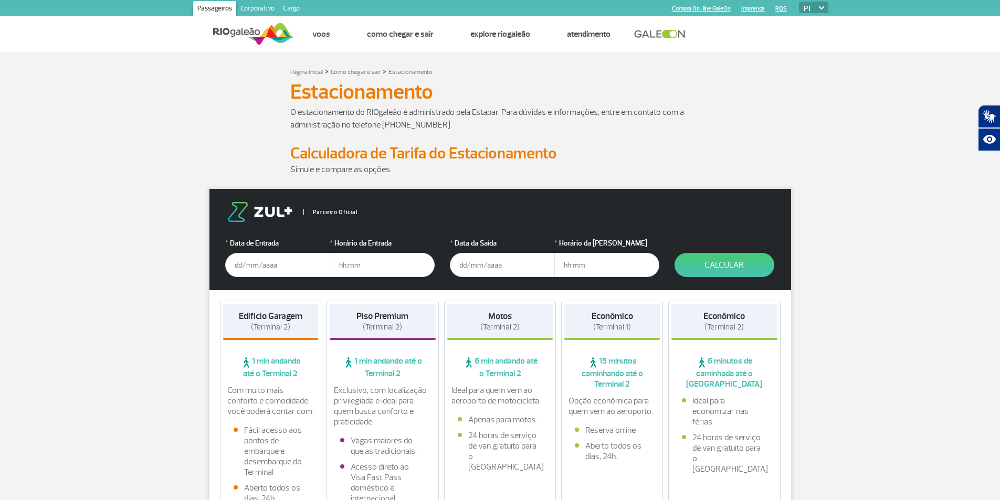
click at [265, 267] on input "text" at bounding box center [277, 265] width 105 height 24
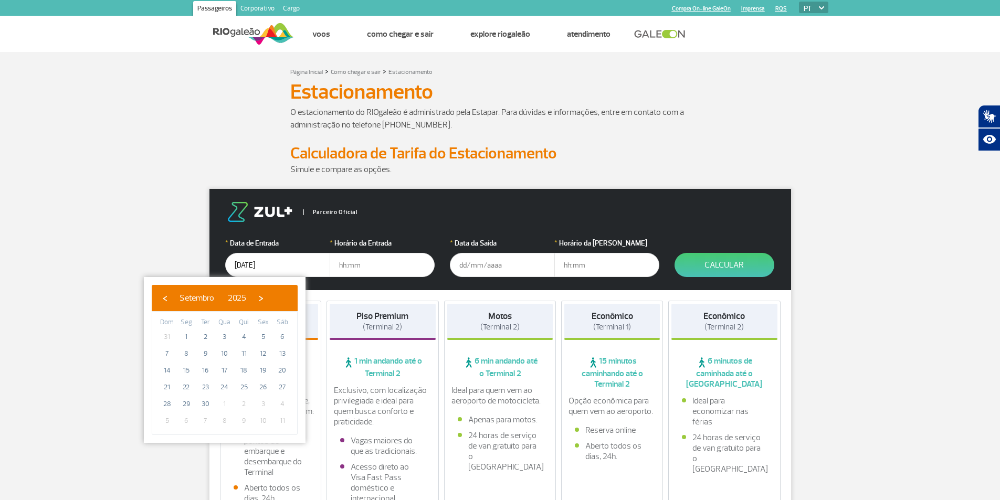
type input "11/10/2025"
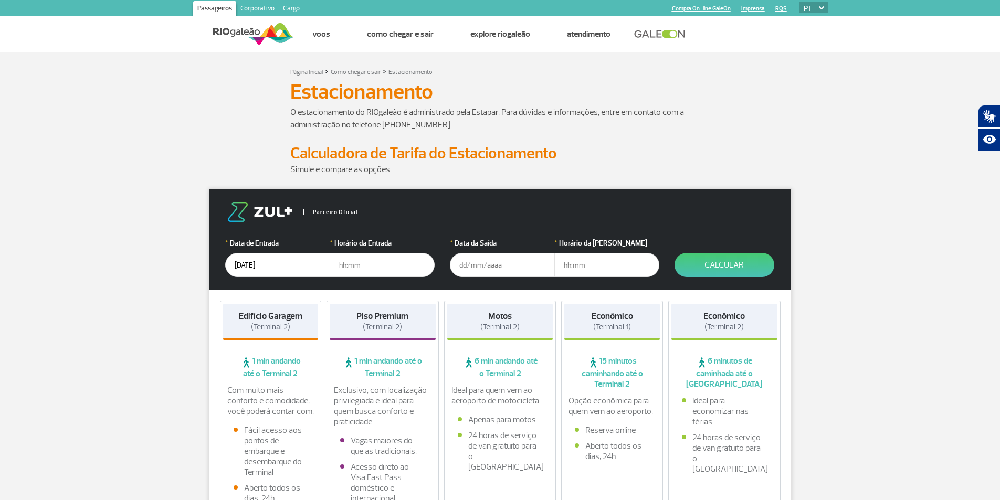
click at [399, 263] on input "text" at bounding box center [382, 265] width 105 height 24
type input "04:00"
click at [508, 260] on input "text" at bounding box center [502, 265] width 105 height 24
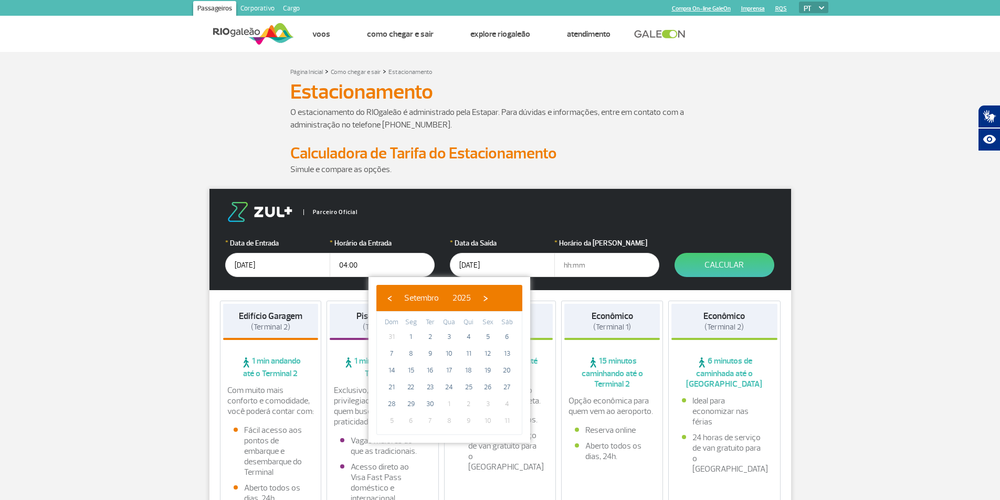
type input "19/10/2025"
click at [606, 263] on input "text" at bounding box center [606, 265] width 105 height 24
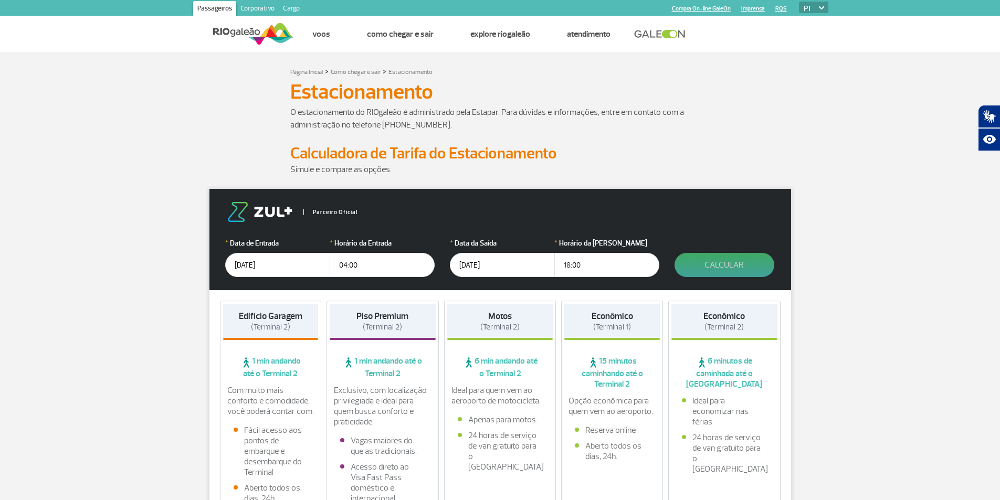
type input "18:00"
click at [737, 258] on button "Calcular" at bounding box center [724, 265] width 100 height 24
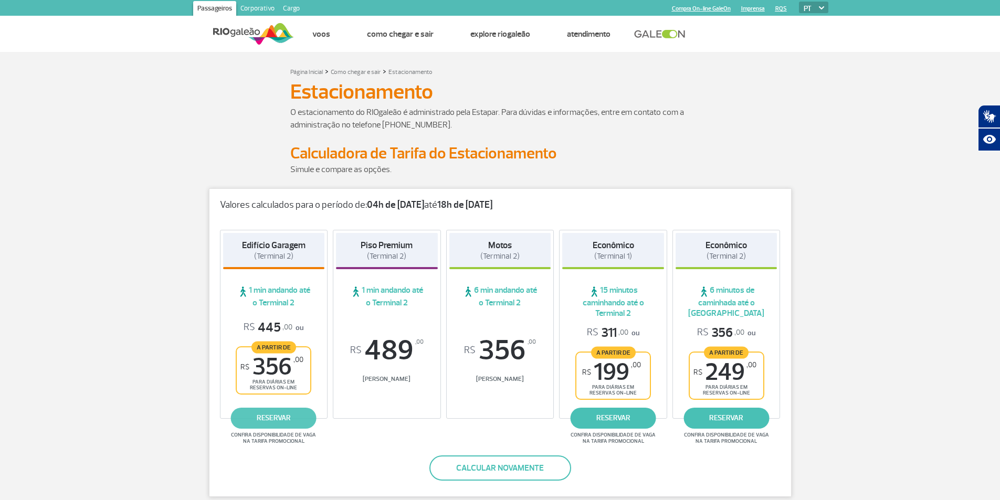
click at [289, 414] on link "reservar" at bounding box center [274, 418] width 86 height 21
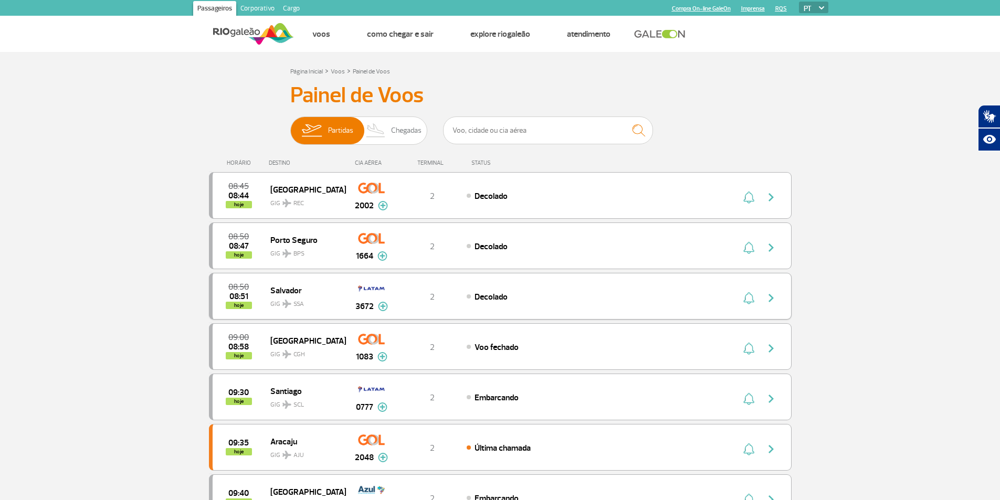
click at [769, 295] on img "button" at bounding box center [771, 298] width 13 height 13
click at [496, 132] on input "text" at bounding box center [548, 130] width 210 height 28
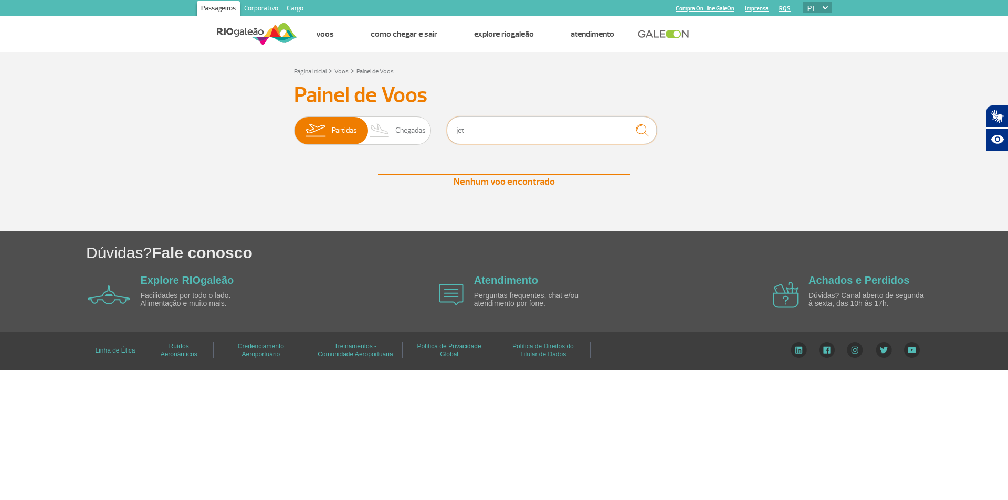
type input "jets"
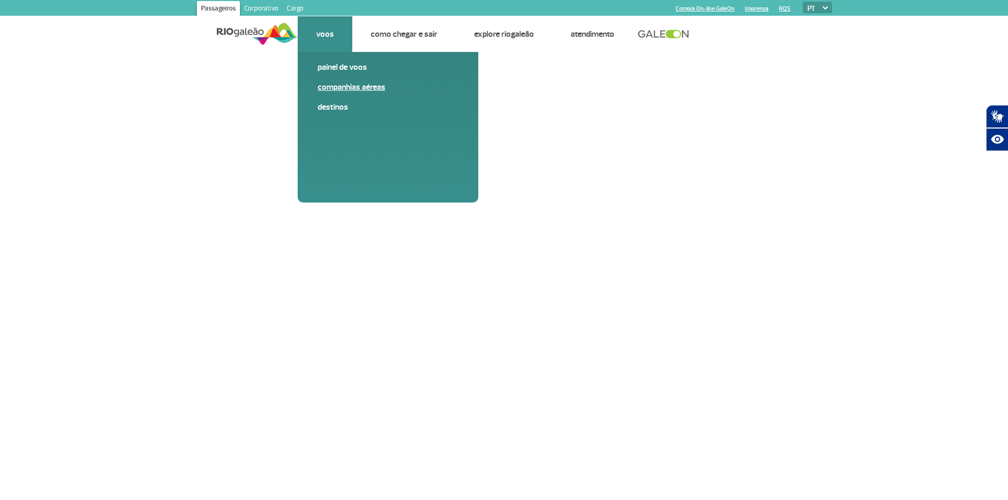
click at [335, 91] on link "Companhias Aéreas" at bounding box center [387, 87] width 141 height 12
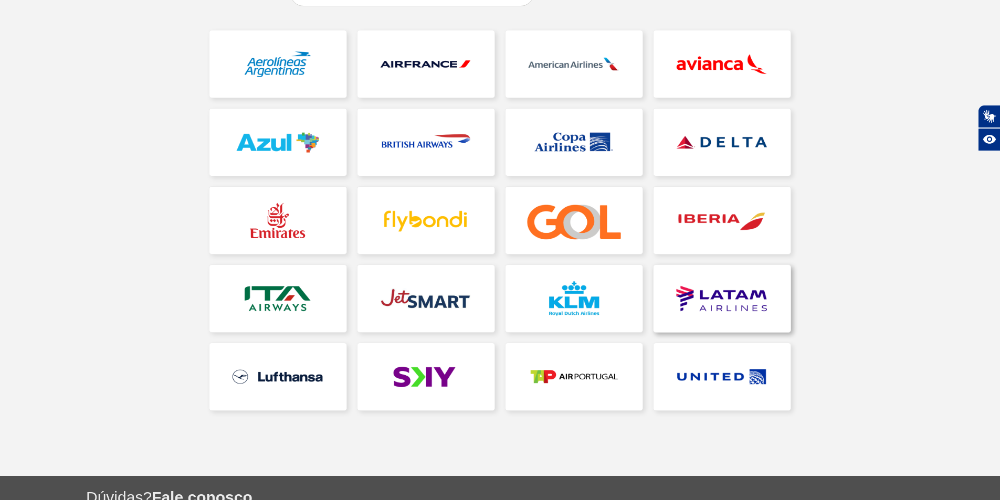
scroll to position [157, 0]
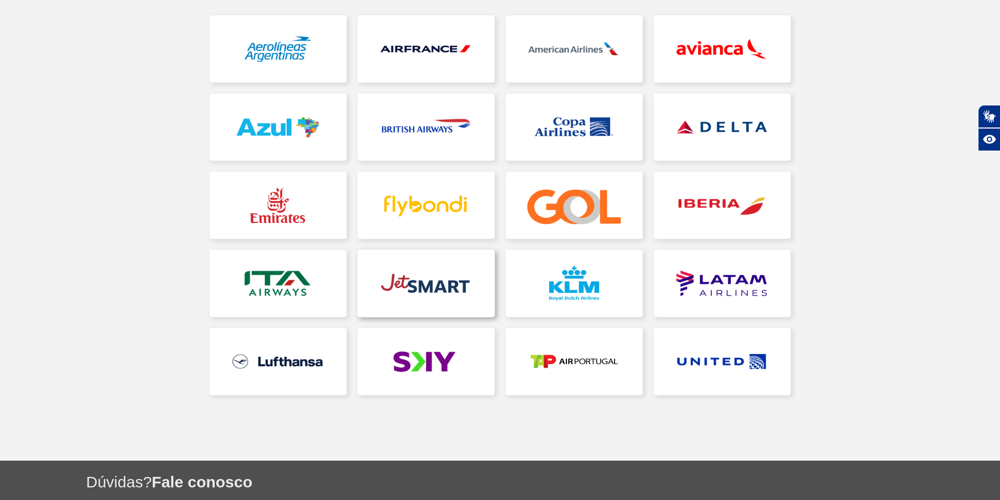
click at [445, 275] on link at bounding box center [425, 283] width 137 height 67
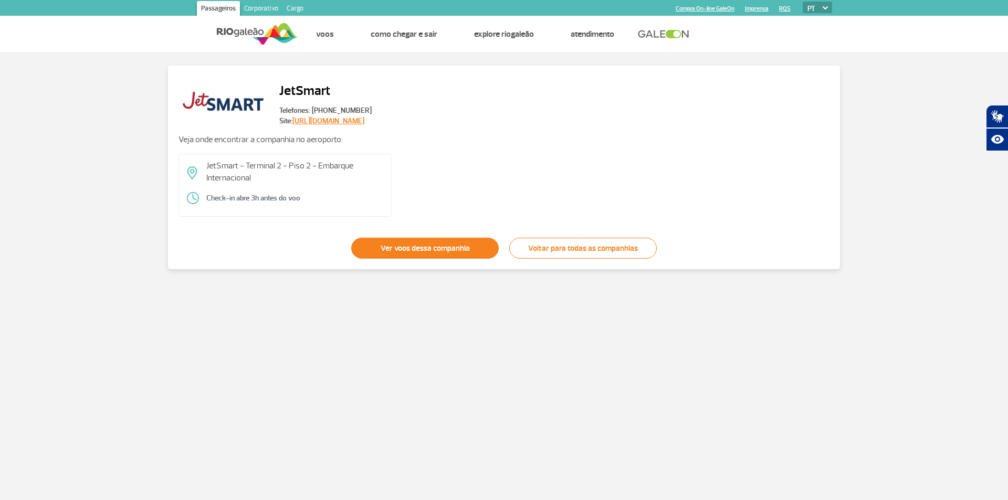
click at [473, 252] on link "Ver voos dessa companhia" at bounding box center [424, 248] width 147 height 21
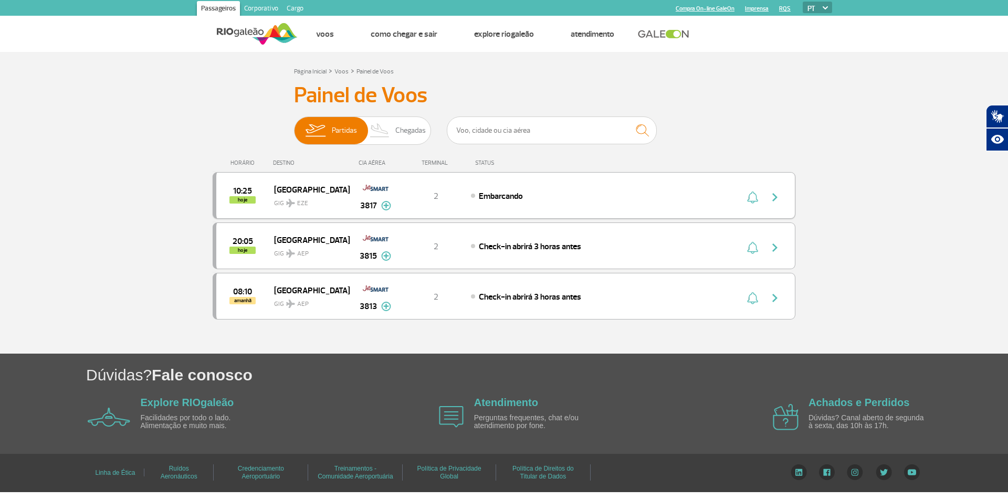
click at [774, 204] on button "button" at bounding box center [777, 195] width 24 height 17
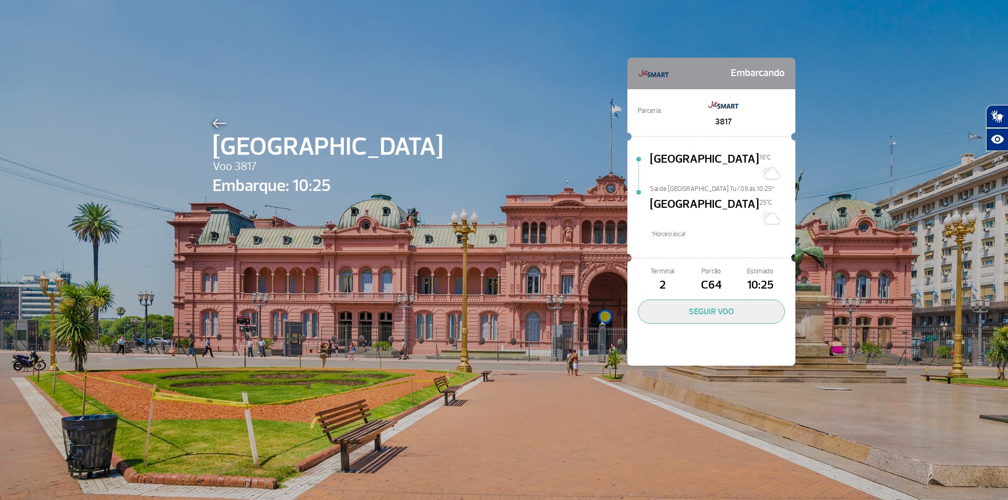
drag, startPoint x: 695, startPoint y: 252, endPoint x: 784, endPoint y: 274, distance: 91.8
click at [784, 274] on div "Terminal 2 Portão C64 Estimado 10:25 SEGUIR VOO" at bounding box center [711, 315] width 168 height 102
click at [834, 229] on div "[GEOGRAPHIC_DATA] Voo 3817 Embarque: 10:25 Embarcando Parceria: 3817 [GEOGRAPHI…" at bounding box center [504, 250] width 1008 height 500
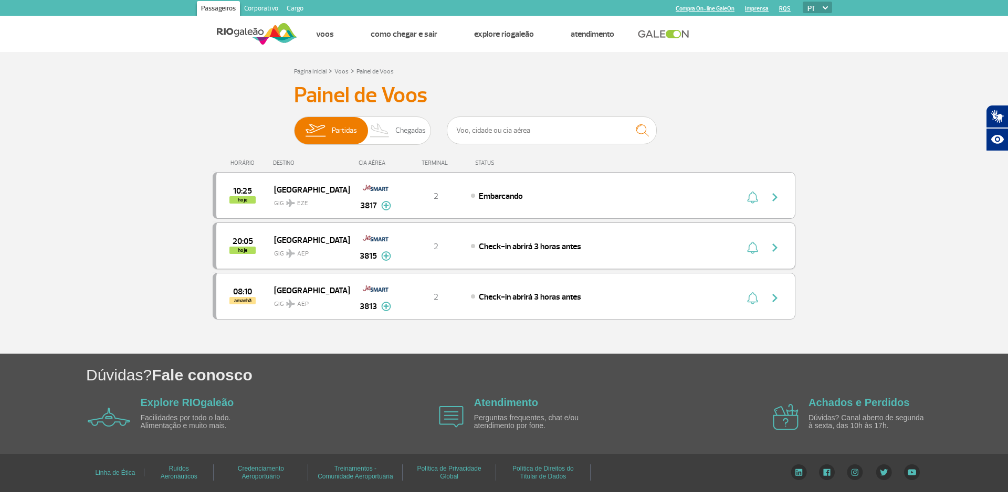
click at [771, 252] on img "button" at bounding box center [774, 247] width 13 height 13
click at [775, 248] on img "button" at bounding box center [774, 247] width 13 height 13
click at [673, 249] on div "Check-in abrirá 3 horas antes" at bounding box center [586, 246] width 231 height 12
click at [769, 251] on img "button" at bounding box center [774, 247] width 13 height 13
click at [856, 250] on section "Página Inicial > Voos > Painel de Voos Painel de Voos Partidas Chegadas 10:25 h…" at bounding box center [504, 203] width 1008 height 302
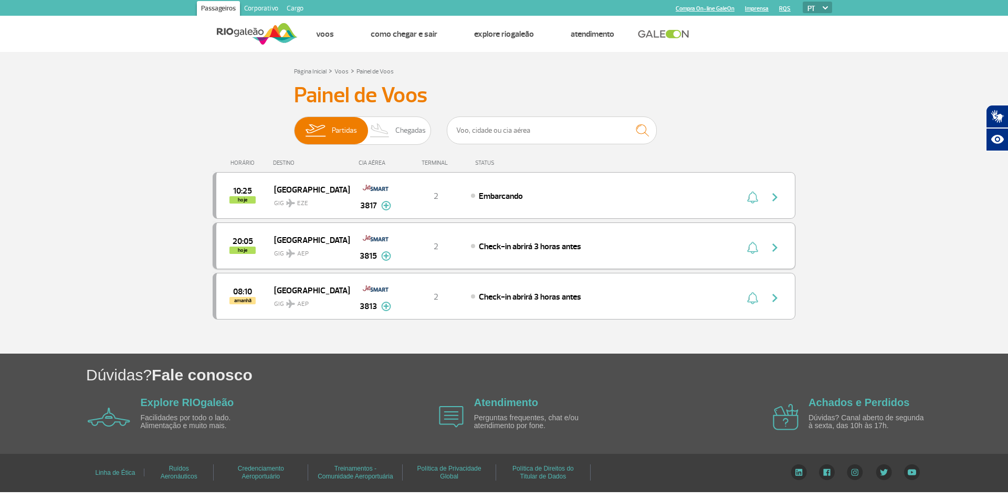
drag, startPoint x: 373, startPoint y: 246, endPoint x: 754, endPoint y: 269, distance: 382.2
click at [373, 246] on img at bounding box center [375, 238] width 27 height 18
drag, startPoint x: 782, startPoint y: 251, endPoint x: 773, endPoint y: 246, distance: 9.6
click at [778, 249] on button "button" at bounding box center [777, 246] width 24 height 17
click at [773, 246] on img "button" at bounding box center [774, 247] width 13 height 13
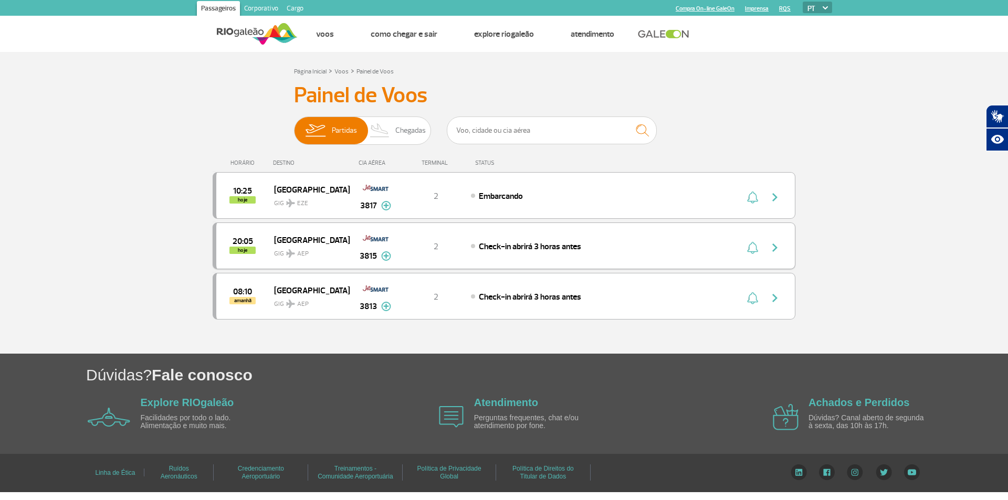
click at [773, 246] on img "button" at bounding box center [774, 247] width 13 height 13
click at [770, 306] on div "08:10 amanhã [GEOGRAPHIC_DATA] GIG AEP 3813 2 Check-in abrirá 3 horas antes Par…" at bounding box center [504, 296] width 582 height 47
click at [777, 300] on img "button" at bounding box center [774, 298] width 13 height 13
click at [764, 245] on div at bounding box center [766, 246] width 58 height 15
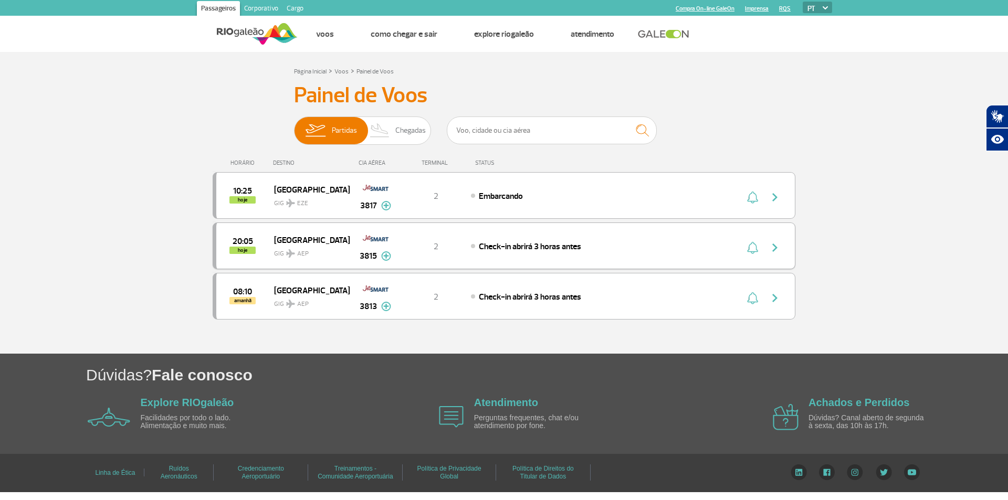
click at [726, 245] on div "20:05 hoje [GEOGRAPHIC_DATA] GIG AEP 3815 2 Check-in abrirá 3 horas antes Parce…" at bounding box center [504, 245] width 582 height 47
click at [772, 247] on img "button" at bounding box center [774, 247] width 13 height 13
click at [771, 189] on button "button" at bounding box center [777, 195] width 24 height 17
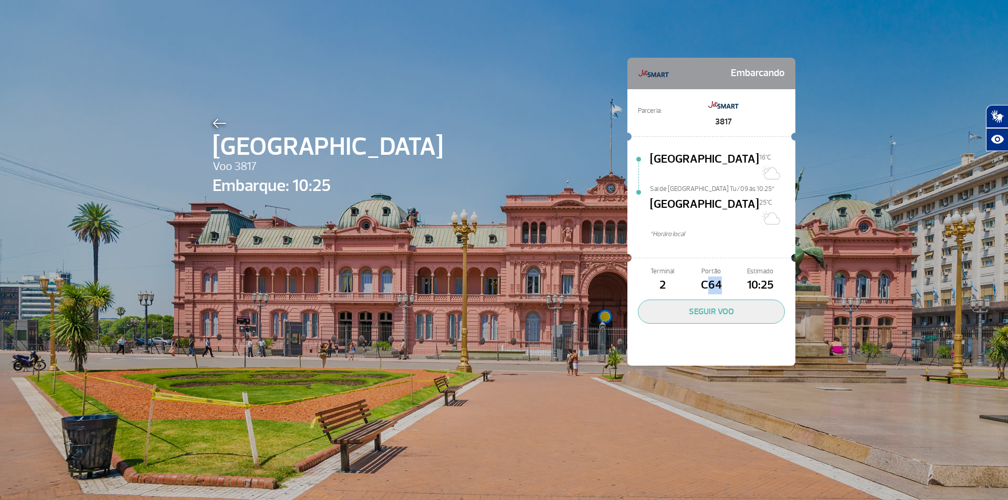
drag, startPoint x: 703, startPoint y: 259, endPoint x: 717, endPoint y: 261, distance: 14.3
click at [717, 277] on span "C64" at bounding box center [710, 286] width 49 height 18
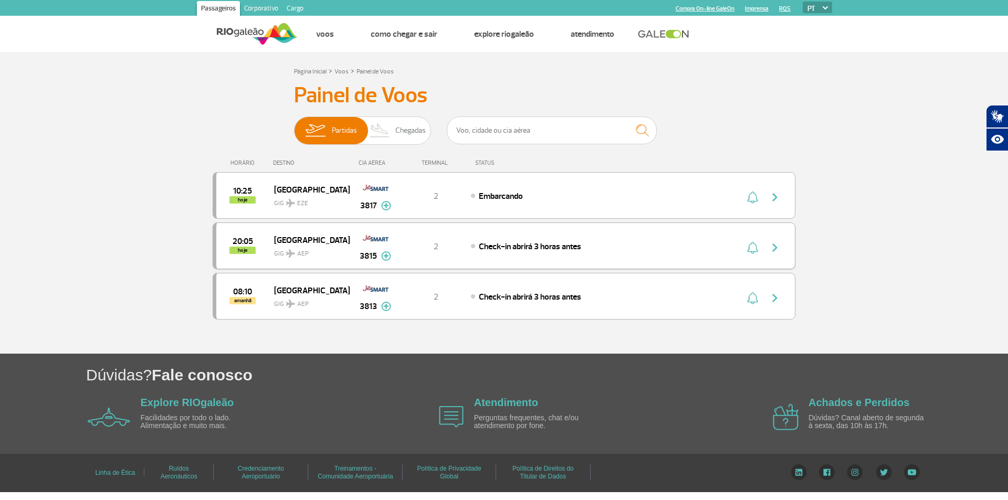
click at [274, 250] on span "GIG AEP" at bounding box center [307, 250] width 67 height 15
click at [769, 247] on img "button" at bounding box center [774, 247] width 13 height 13
click at [765, 238] on button "button" at bounding box center [777, 246] width 24 height 17
click at [266, 277] on div "08:10 amanhã [GEOGRAPHIC_DATA] GIG AEP 3813 2 Check-in abrirá 3 horas antes Par…" at bounding box center [504, 296] width 582 height 47
click at [334, 248] on span "GIG AEP" at bounding box center [307, 250] width 67 height 15
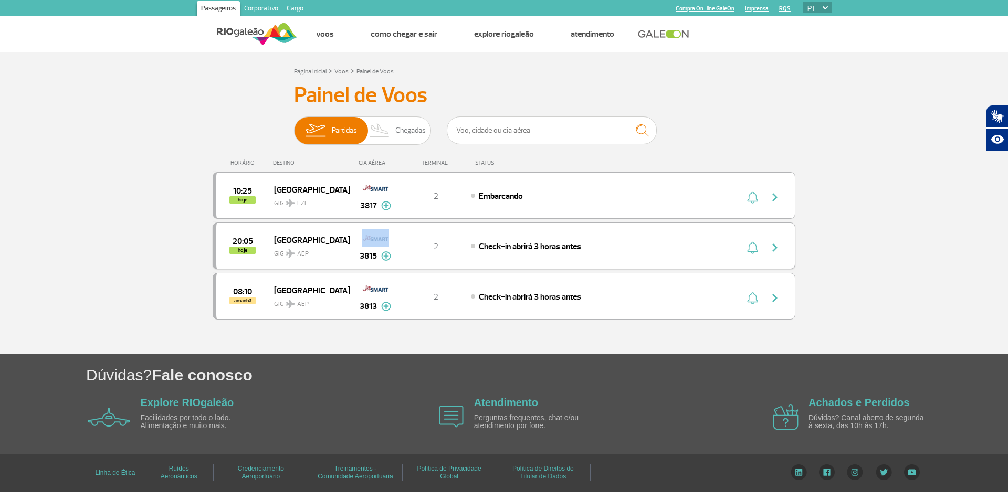
click at [334, 248] on span "GIG AEP" at bounding box center [307, 250] width 67 height 15
click at [428, 253] on div "20:05 hoje [GEOGRAPHIC_DATA] GIG AEP 3815 2 Check-in abrirá 3 horas antes Parce…" at bounding box center [504, 245] width 582 height 47
click at [387, 255] on img at bounding box center [386, 255] width 10 height 9
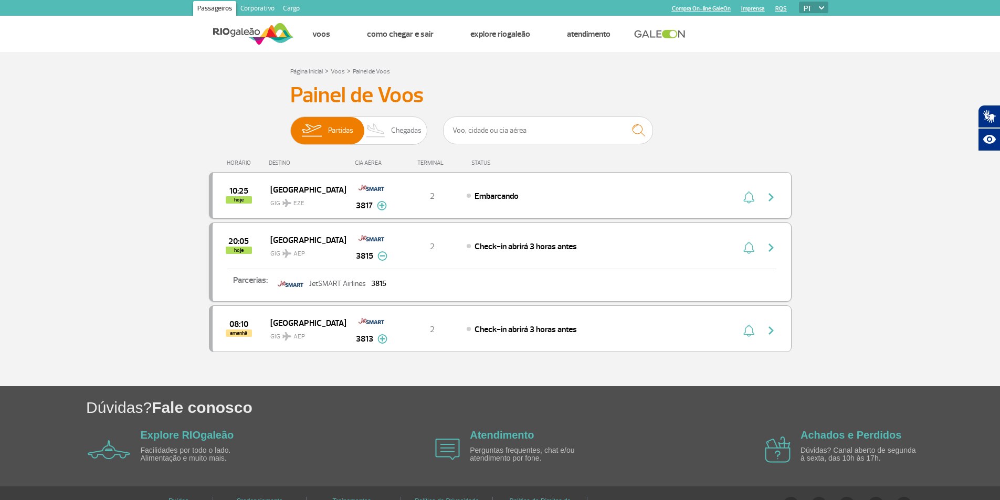
click at [378, 208] on img at bounding box center [382, 205] width 10 height 9
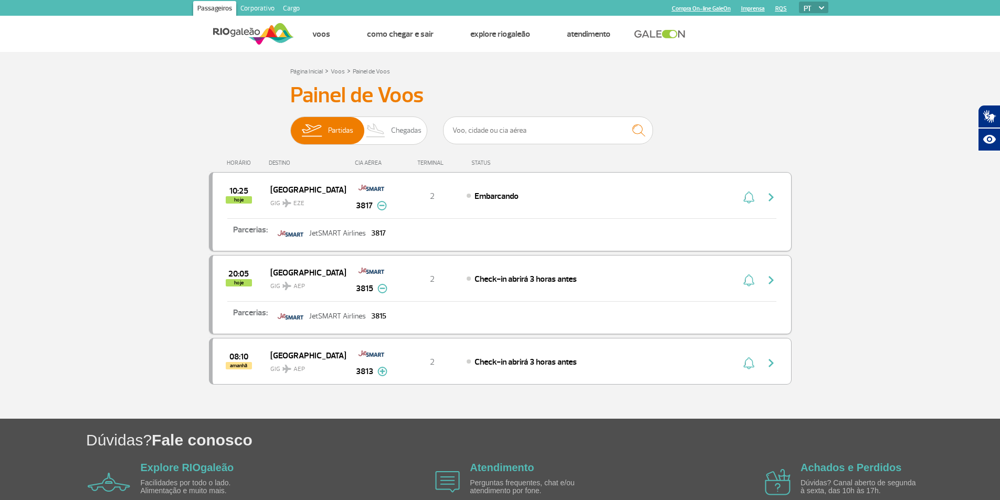
click at [378, 208] on img at bounding box center [382, 205] width 10 height 9
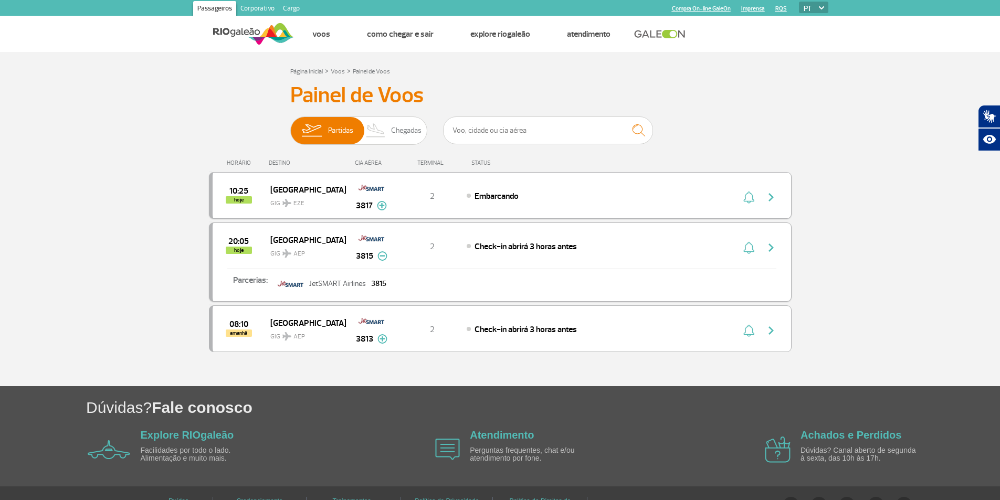
click at [598, 289] on div "Parcerias: JetSMART Airlines 3815" at bounding box center [502, 282] width 578 height 26
click at [464, 336] on div "08:10 amanhã [GEOGRAPHIC_DATA] GIG AEP 3813 2 Check-in abrirá 3 horas antes Par…" at bounding box center [500, 328] width 582 height 47
click at [773, 334] on img "button" at bounding box center [771, 330] width 13 height 13
click at [767, 241] on img "button" at bounding box center [771, 247] width 13 height 13
click at [767, 240] on button "button" at bounding box center [773, 246] width 24 height 17
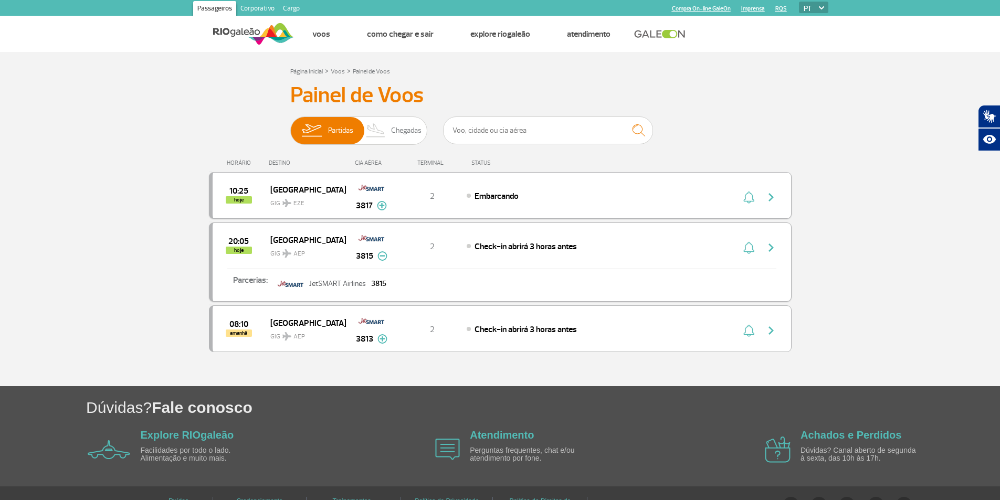
click at [767, 240] on button "button" at bounding box center [773, 246] width 24 height 17
click at [769, 195] on img "button" at bounding box center [771, 197] width 13 height 13
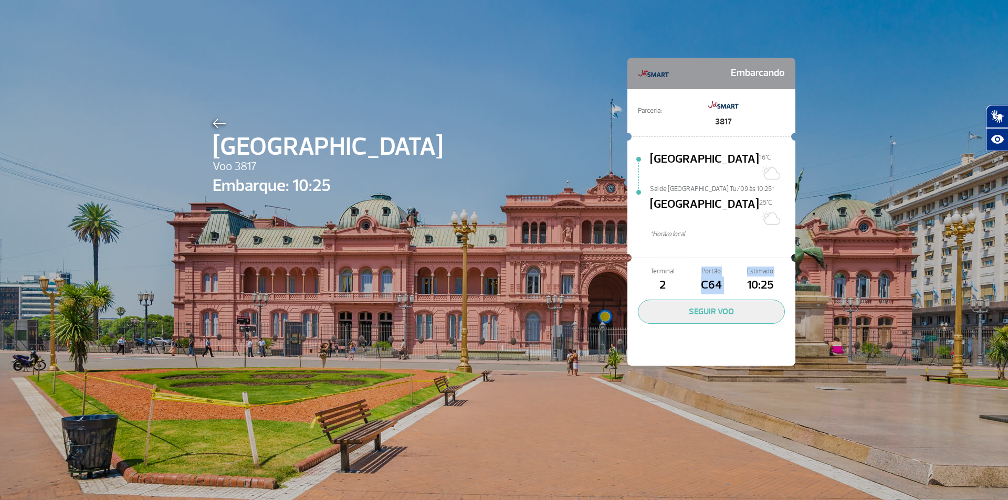
drag, startPoint x: 740, startPoint y: 256, endPoint x: 698, endPoint y: 239, distance: 45.7
click at [696, 267] on div "Terminal 2 Portão C64 Estimado 10:25" at bounding box center [711, 281] width 147 height 28
drag, startPoint x: 835, startPoint y: 267, endPoint x: 828, endPoint y: 246, distance: 21.7
click at [840, 264] on div "[GEOGRAPHIC_DATA] Voo 3817 Embarque: 10:25 Embarcando Parceria: 3817 [GEOGRAPHI…" at bounding box center [504, 250] width 1008 height 500
